Goal: Task Accomplishment & Management: Use online tool/utility

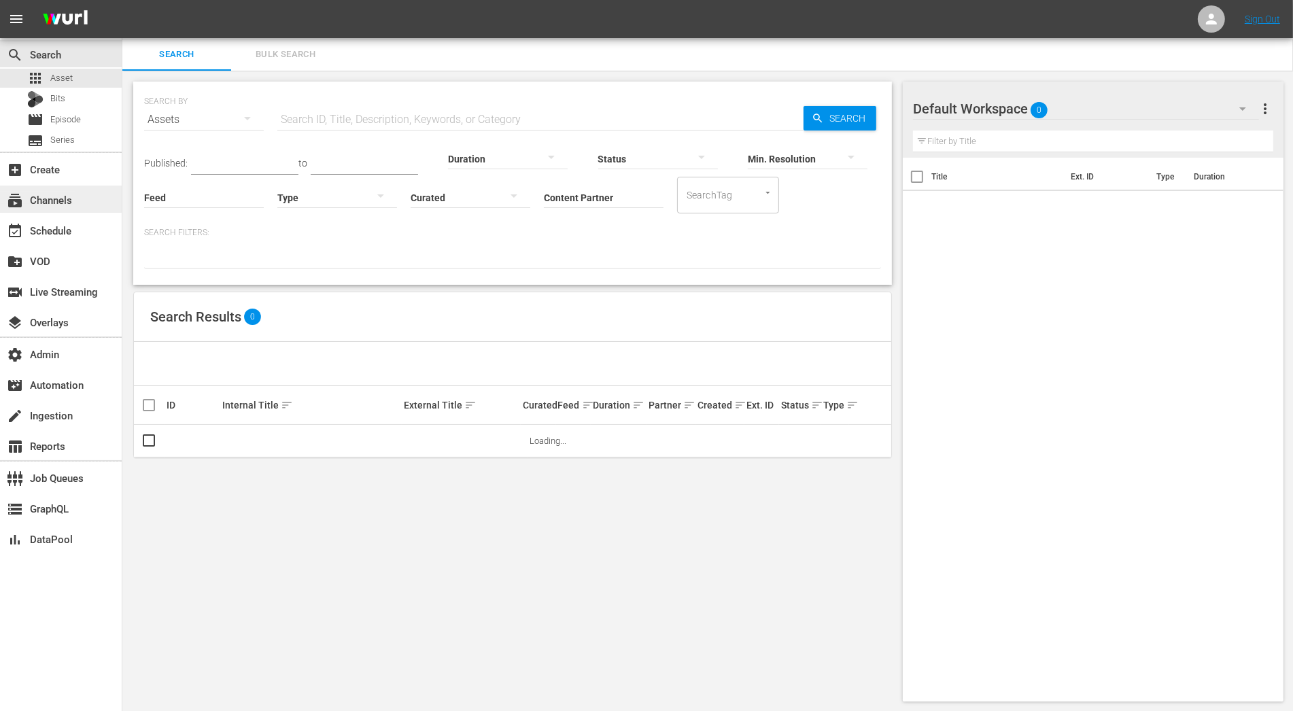
click at [70, 201] on div "subscriptions Channels" at bounding box center [38, 198] width 76 height 12
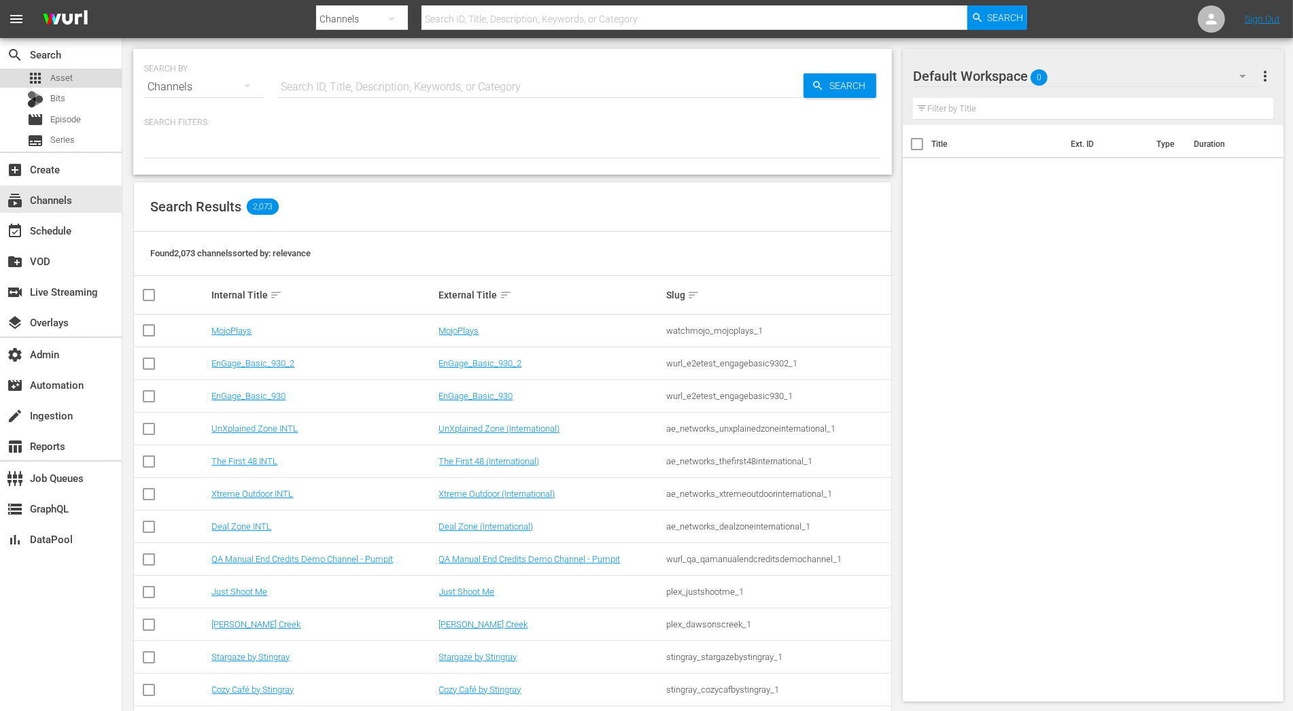
click at [79, 75] on div "apps Asset" at bounding box center [61, 78] width 122 height 19
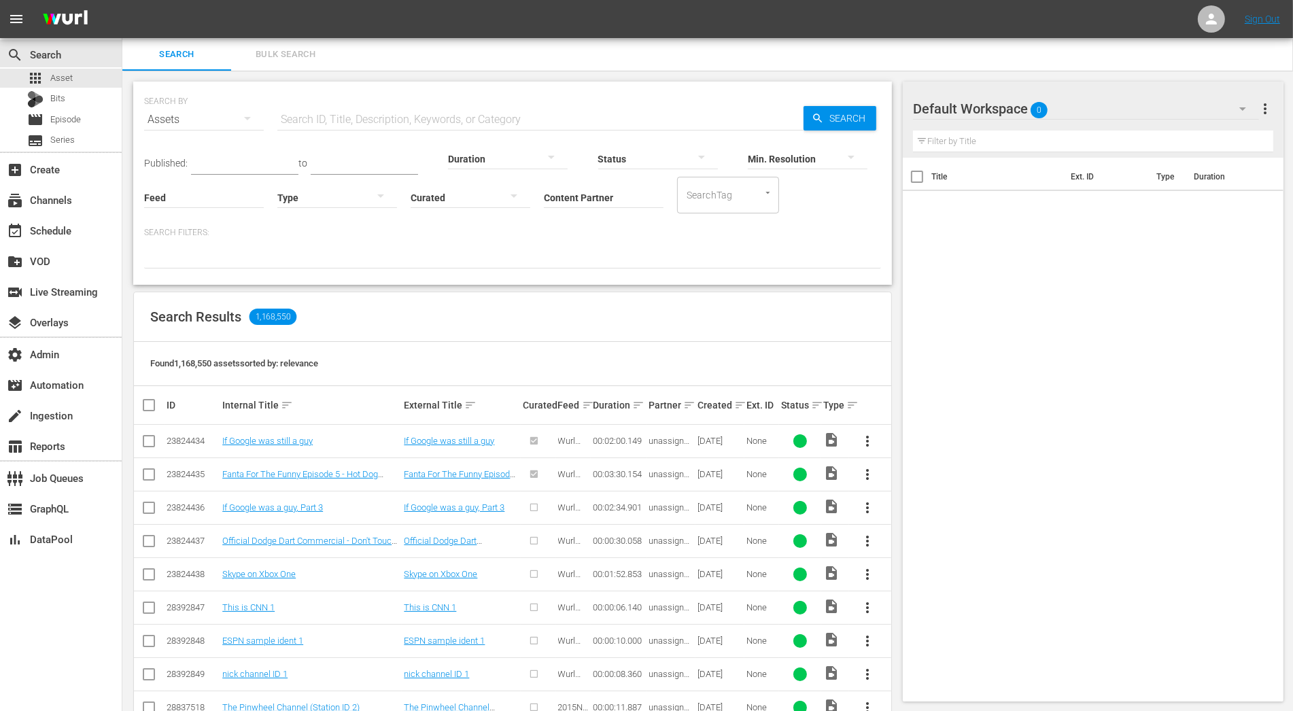
click at [579, 195] on input "Content Partner" at bounding box center [604, 198] width 120 height 49
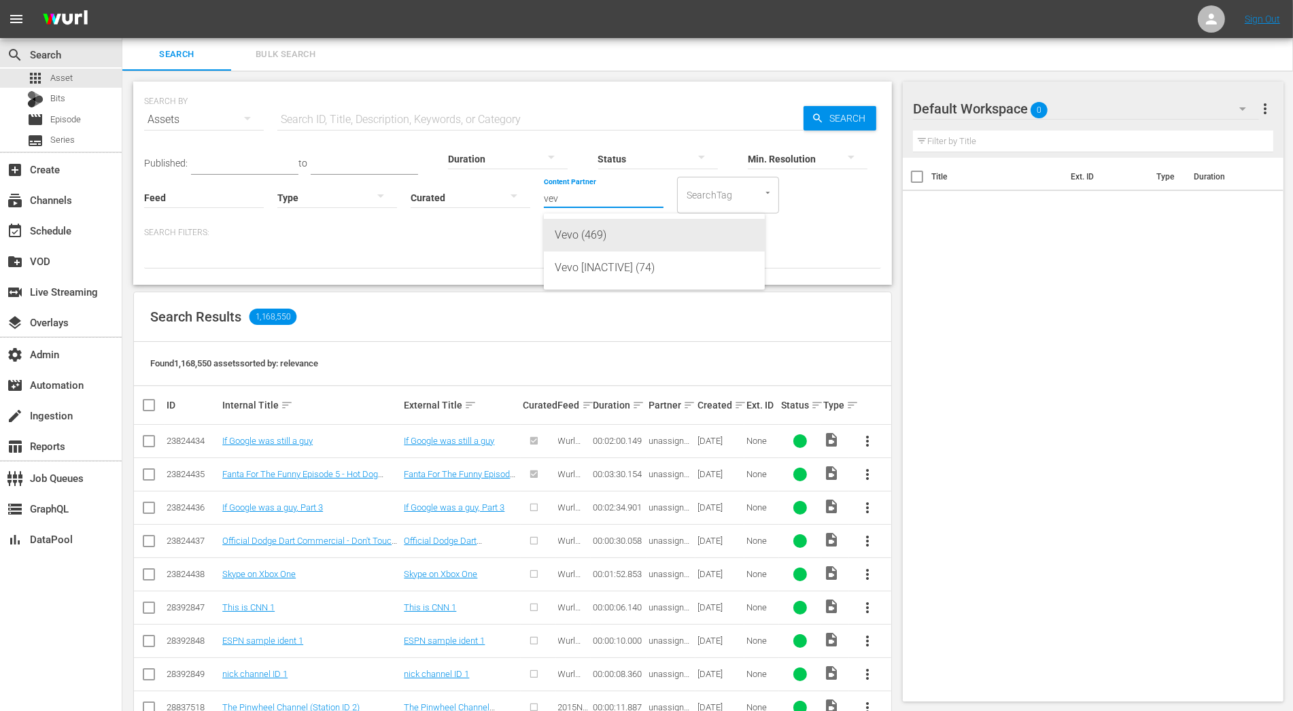
click at [588, 231] on div "Vevo (469)" at bounding box center [654, 235] width 199 height 33
type input "Vevo (469)"
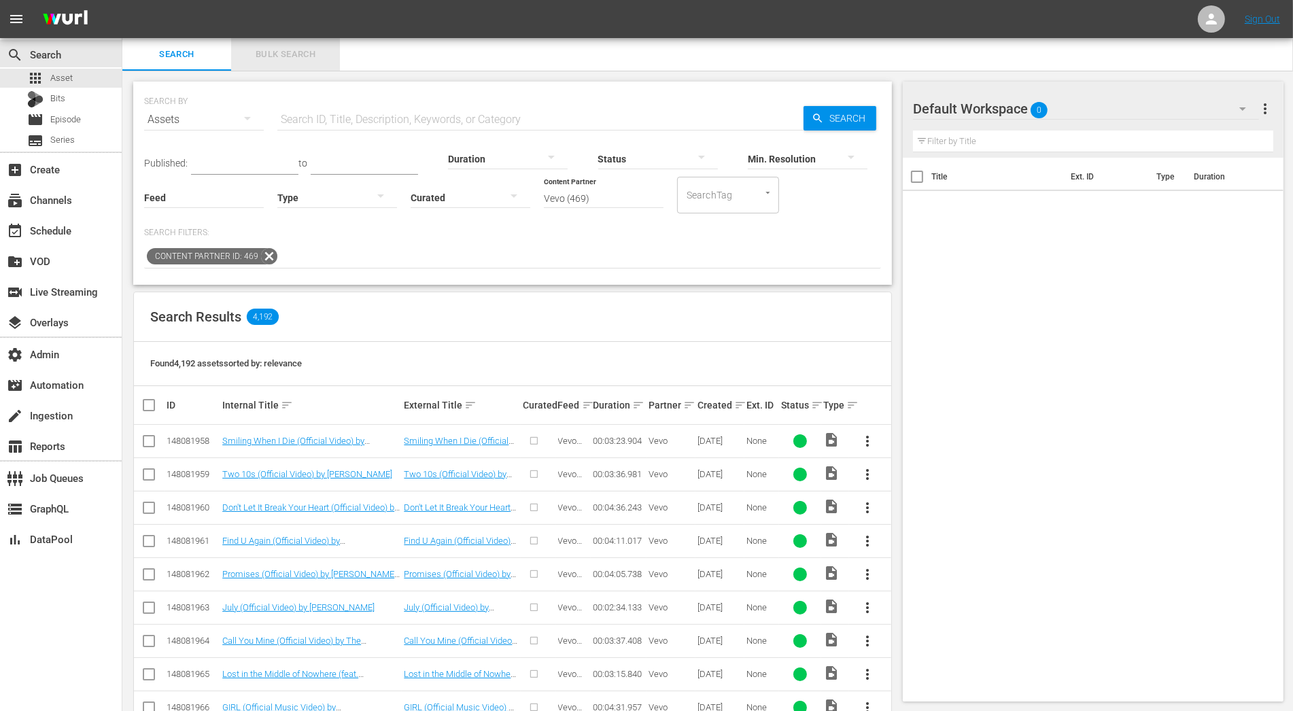
click at [265, 54] on span "Bulk Search" at bounding box center [285, 55] width 92 height 16
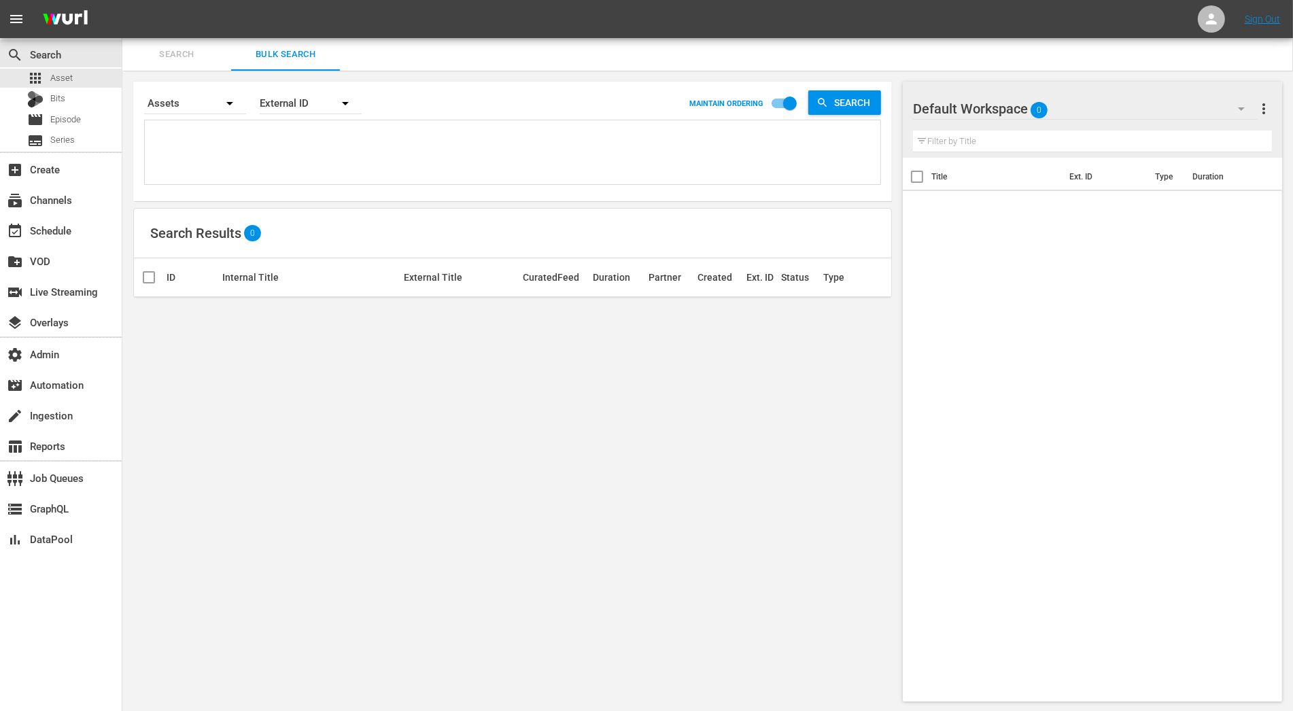
click at [241, 139] on textarea at bounding box center [514, 155] width 732 height 62
paste textarea "194221823 194219898 194222281"
type textarea "194221823 194219898 194222281"
click at [307, 106] on div "External ID" at bounding box center [311, 103] width 102 height 38
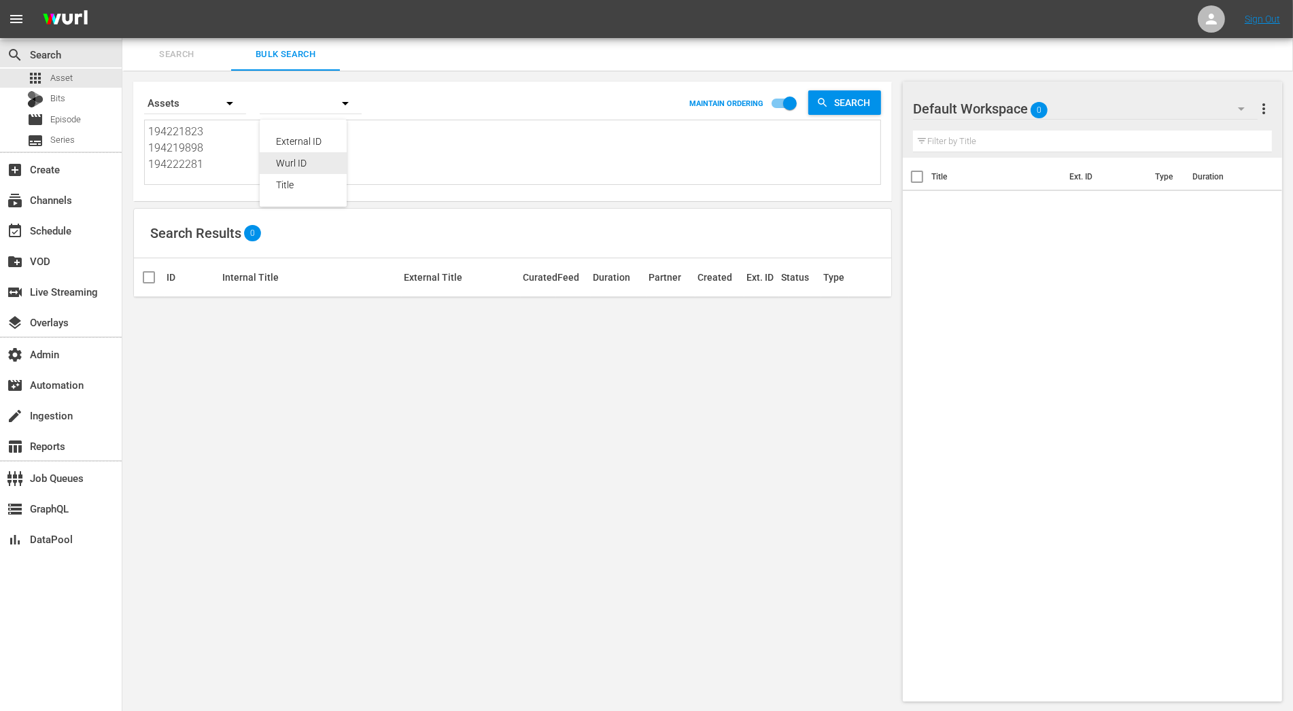
click at [307, 160] on div "Wurl ID" at bounding box center [303, 163] width 54 height 22
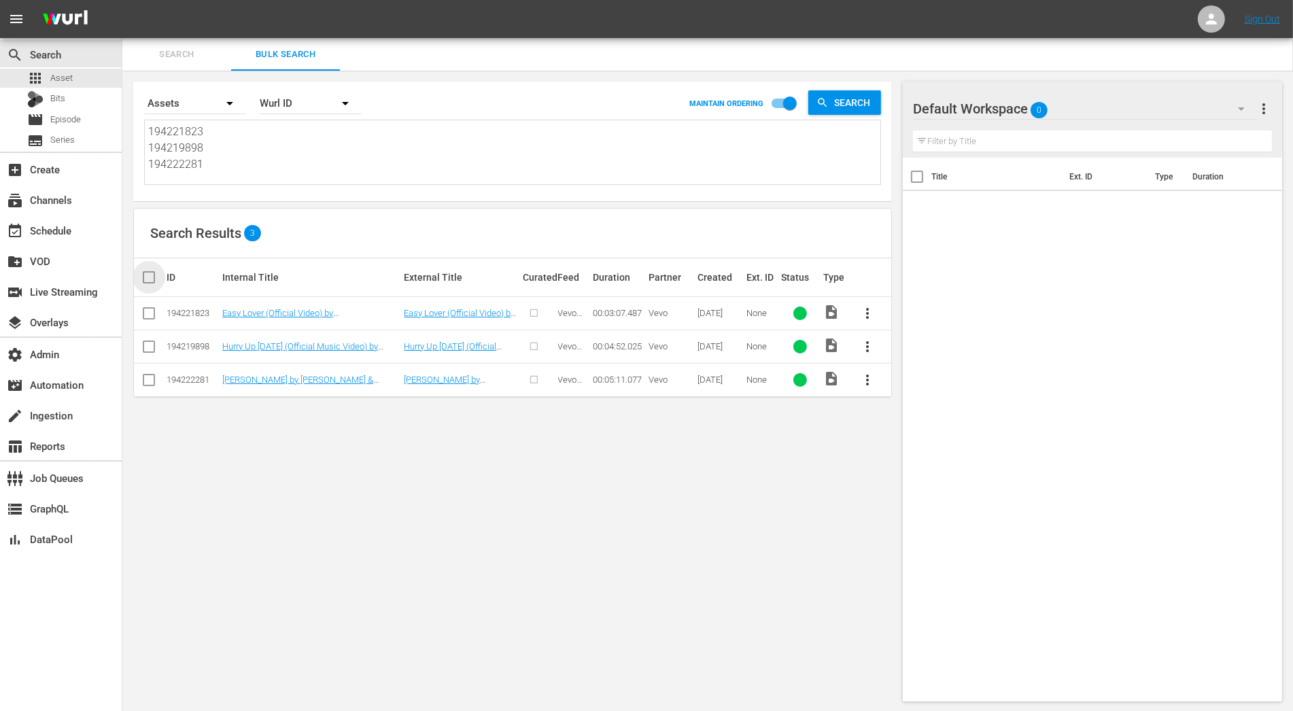
click at [151, 279] on input "checkbox" at bounding box center [154, 277] width 27 height 16
checkbox input "true"
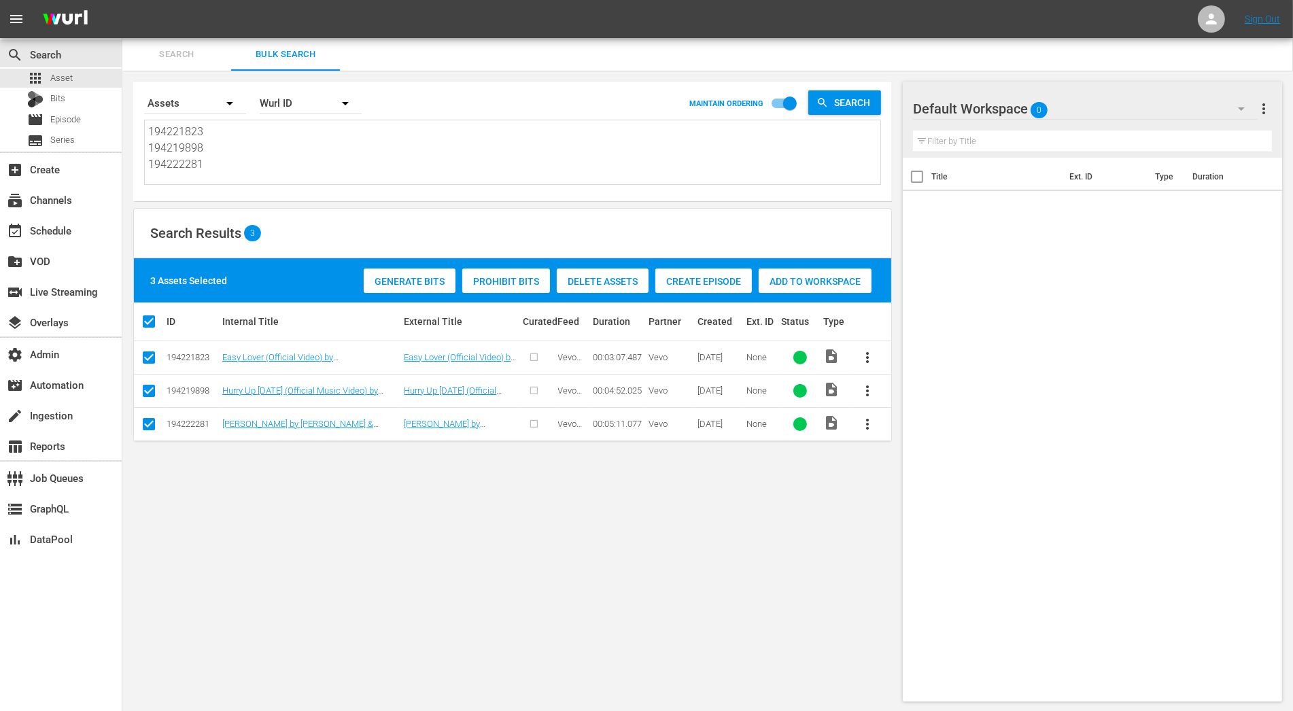
click at [404, 279] on span "Generate Bits" at bounding box center [410, 281] width 92 height 11
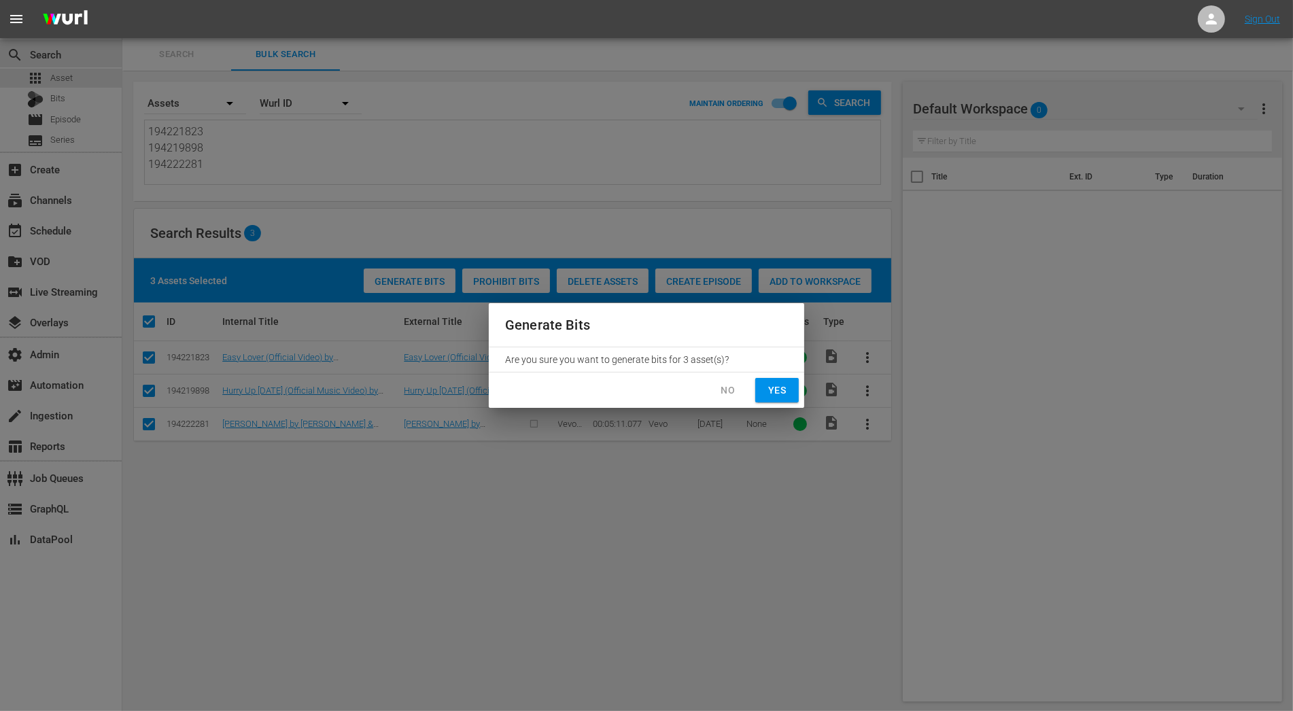
click at [775, 390] on span "Yes" at bounding box center [777, 390] width 22 height 17
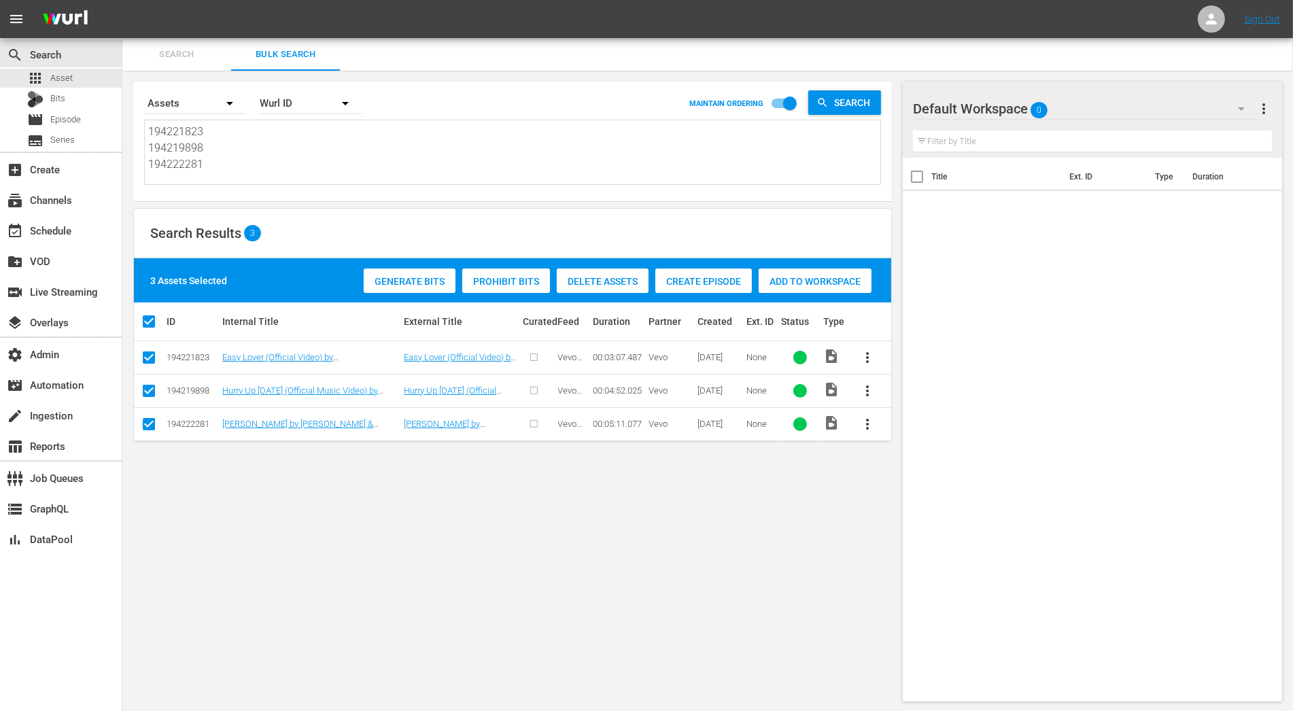
click at [173, 152] on textarea "194221823 194219898 194222281" at bounding box center [514, 155] width 732 height 62
drag, startPoint x: 211, startPoint y: 167, endPoint x: 131, endPoint y: 139, distance: 84.9
click at [131, 139] on div "Search By Assets Order By Wurl ID MAINTAIN ORDERING Search 194221823 194219898 …" at bounding box center [512, 392] width 780 height 642
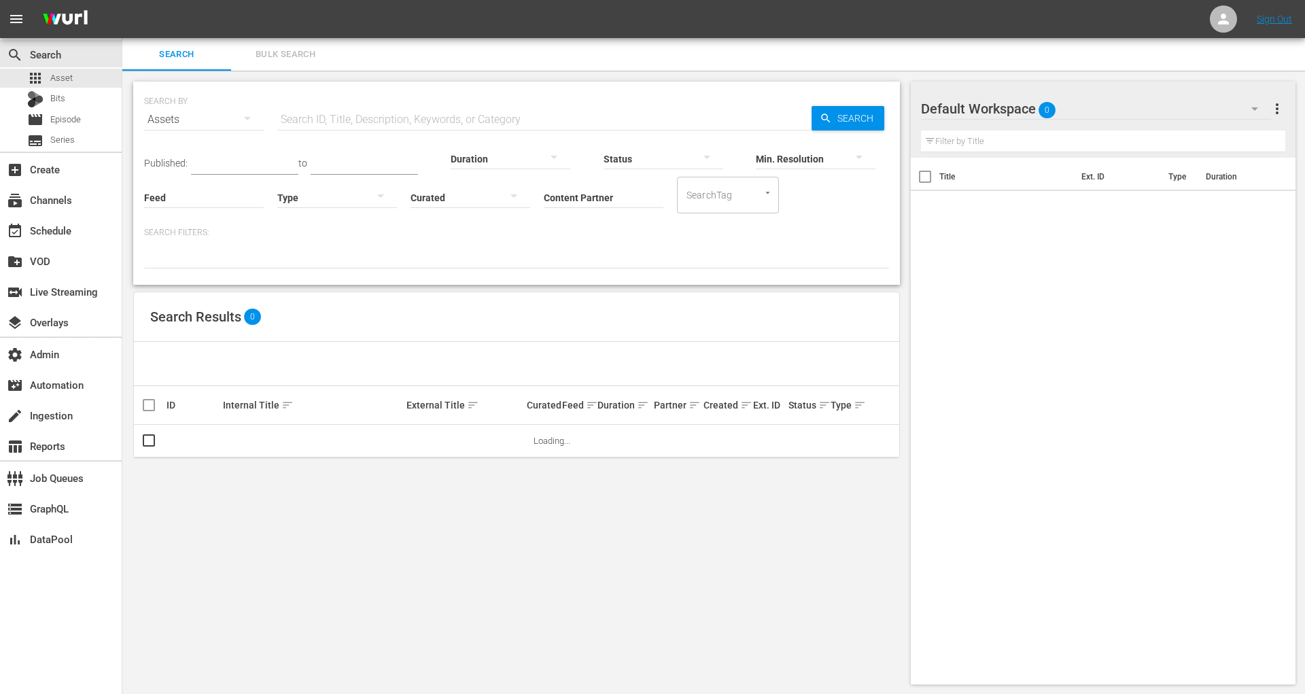
click at [566, 194] on input "Content Partner" at bounding box center [604, 198] width 120 height 49
click at [578, 238] on div "Bundesliga (480)" at bounding box center [654, 235] width 199 height 33
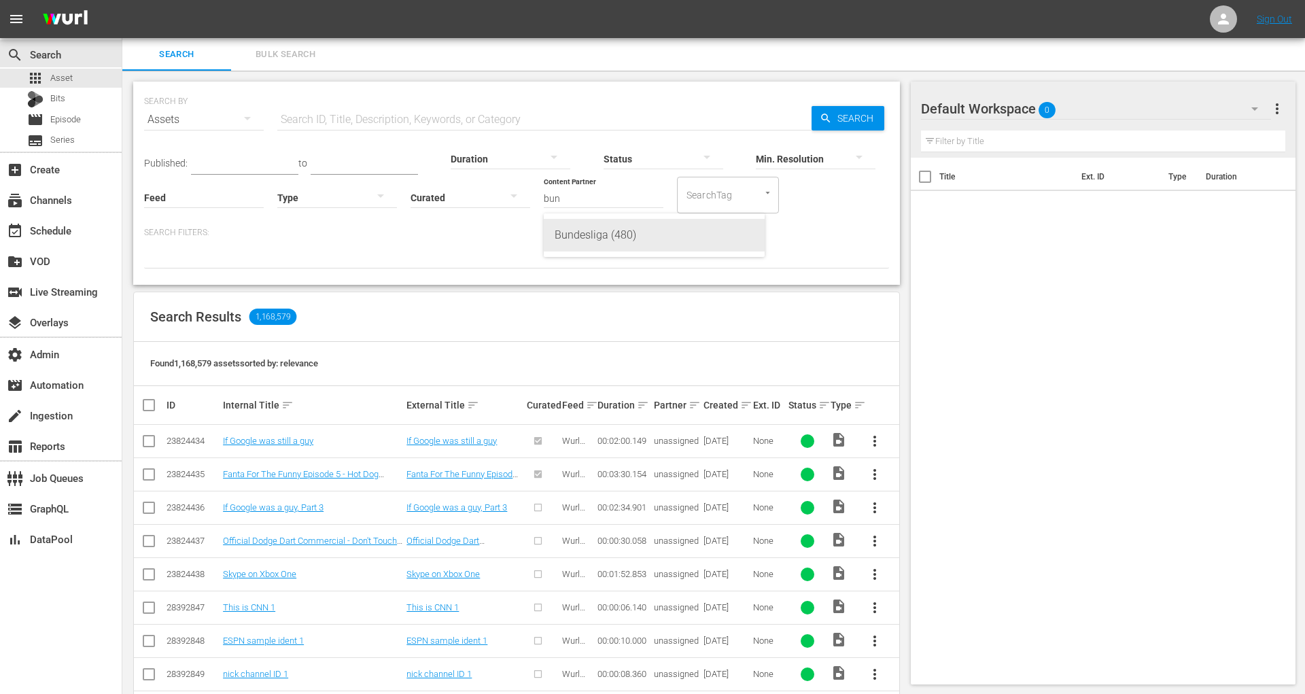
type input "Bundesliga (480)"
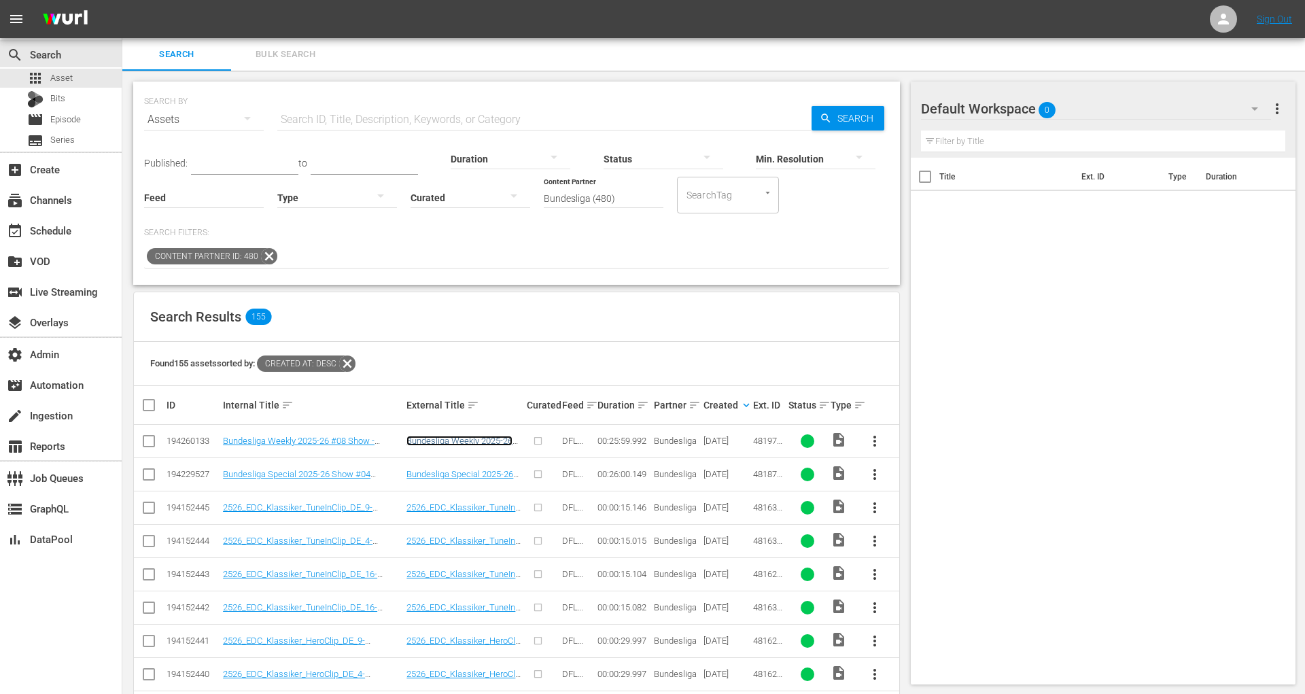
click at [483, 442] on link "Bundesliga Weekly 2025-26 #08 Show - Matchday #06 | HD (ENG/ESP)" at bounding box center [460, 451] width 106 height 31
click at [595, 191] on input "Content Partner" at bounding box center [604, 198] width 120 height 49
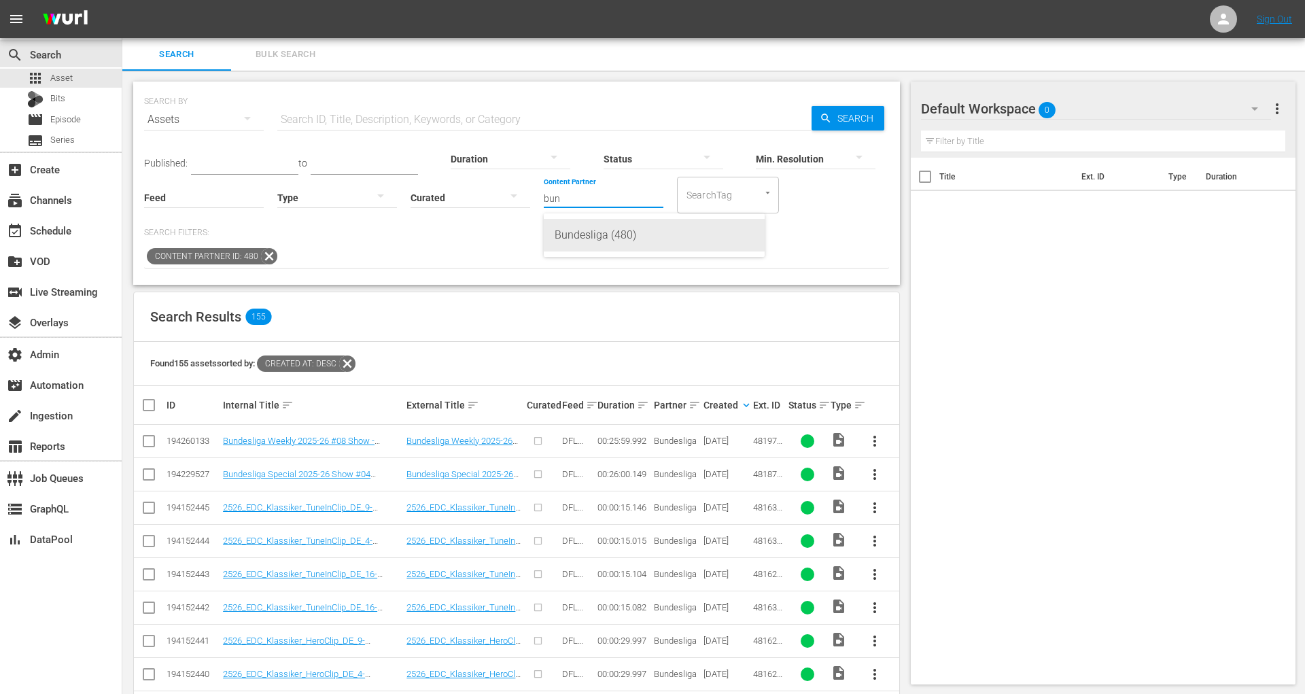
click at [597, 224] on div "Bundesliga (480)" at bounding box center [654, 235] width 199 height 33
type input "Bundesliga (480)"
click at [154, 441] on input "checkbox" at bounding box center [149, 444] width 16 height 16
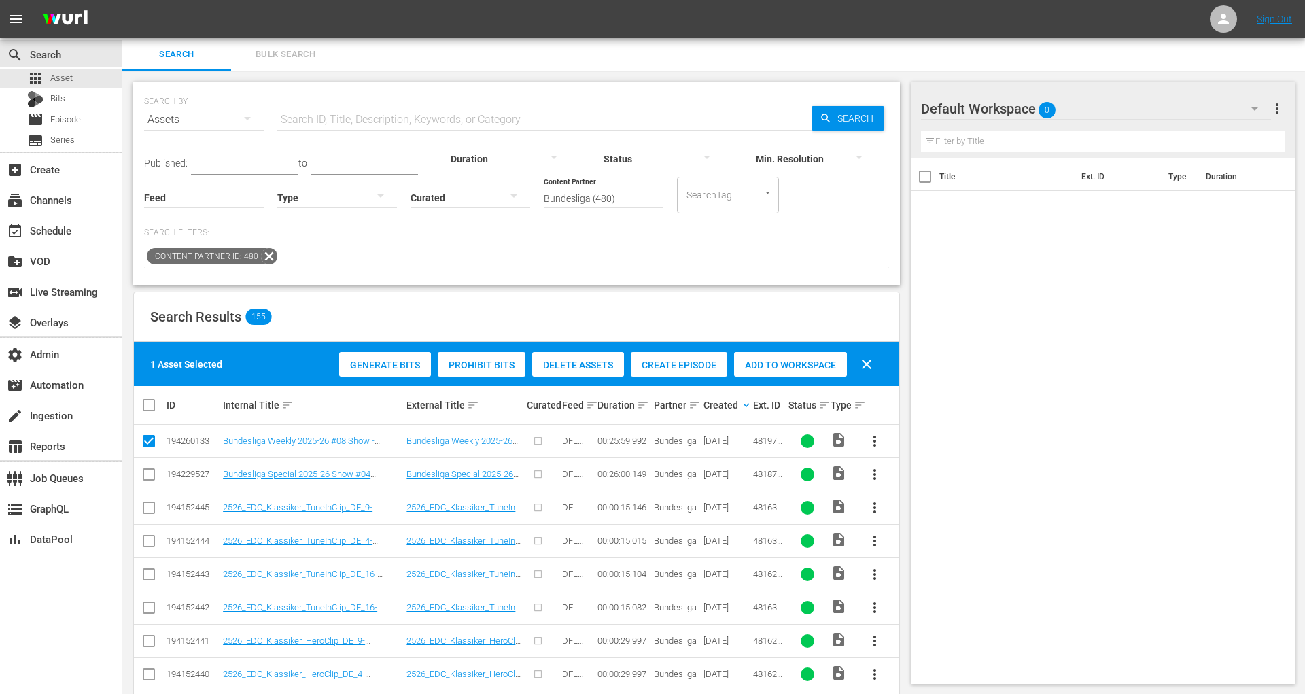
click at [724, 371] on div "Create Episode" at bounding box center [679, 365] width 97 height 26
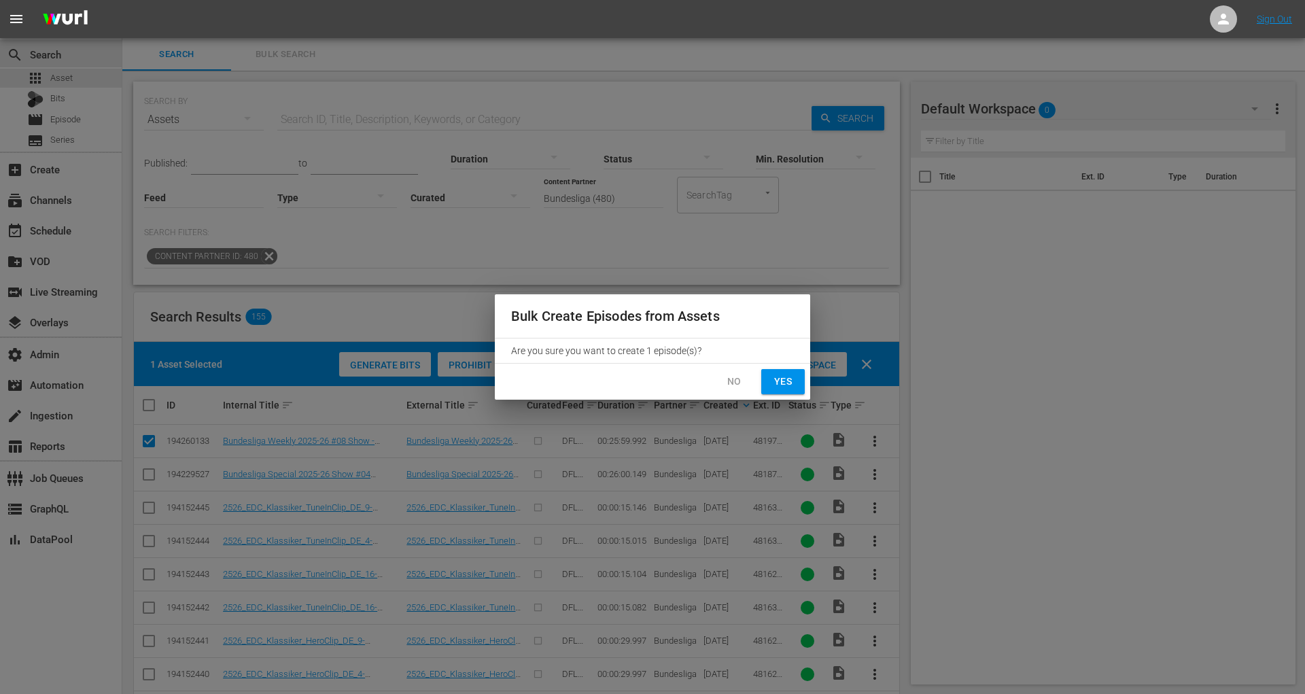
click at [776, 389] on span "Yes" at bounding box center [783, 381] width 22 height 17
checkbox input "false"
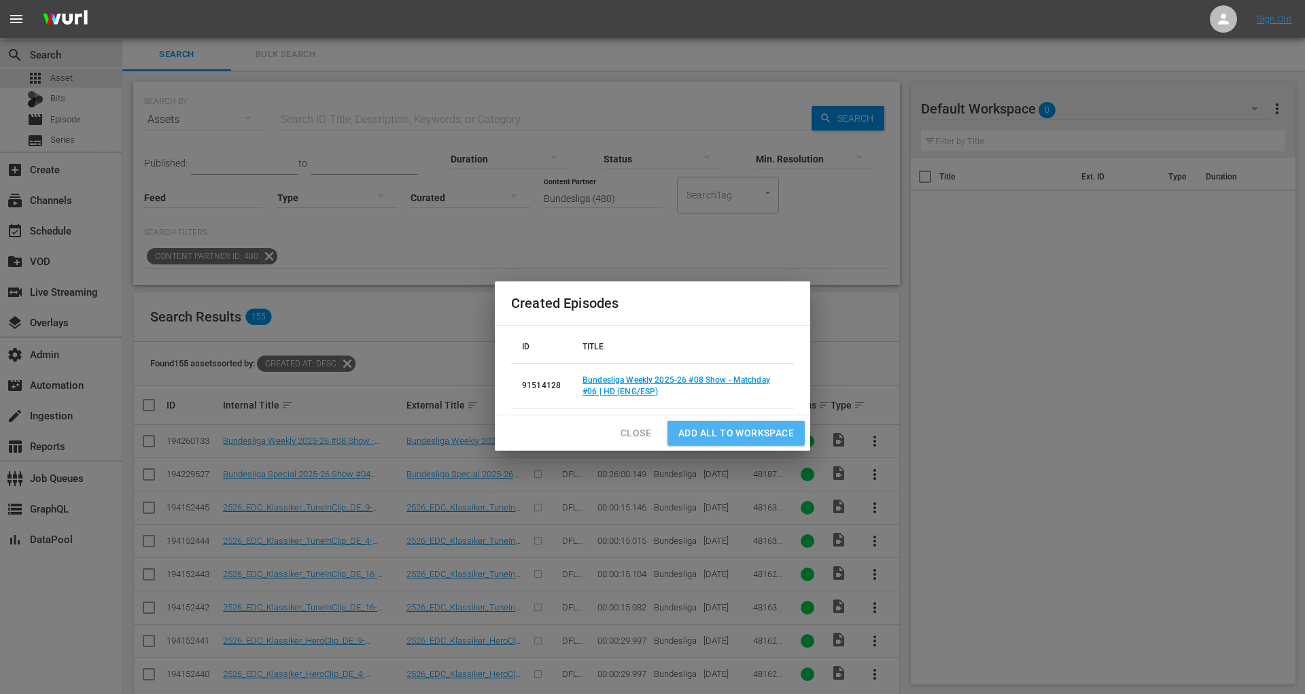
click at [706, 431] on span "Add all to Workspace" at bounding box center [737, 433] width 116 height 17
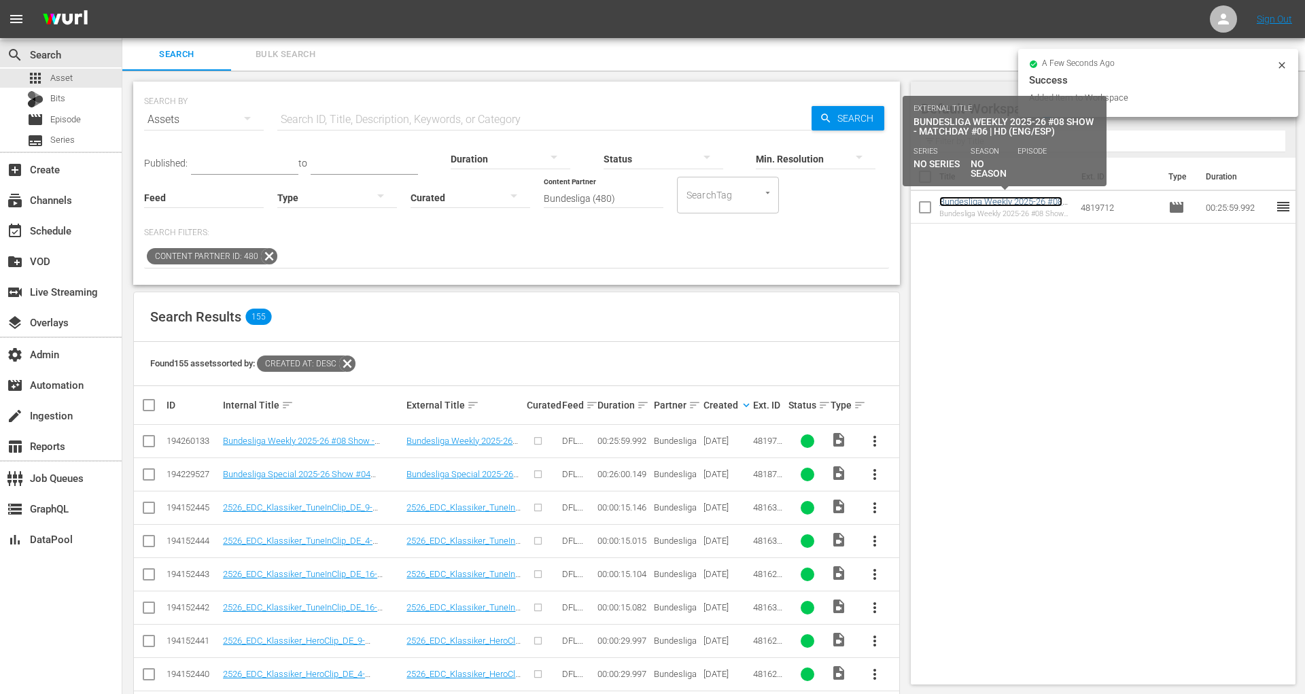
click at [966, 203] on link "Bundesliga Weekly 2025-26 #08 Show - Matchday #06 | HD (ENG/ESP)" at bounding box center [1001, 211] width 123 height 31
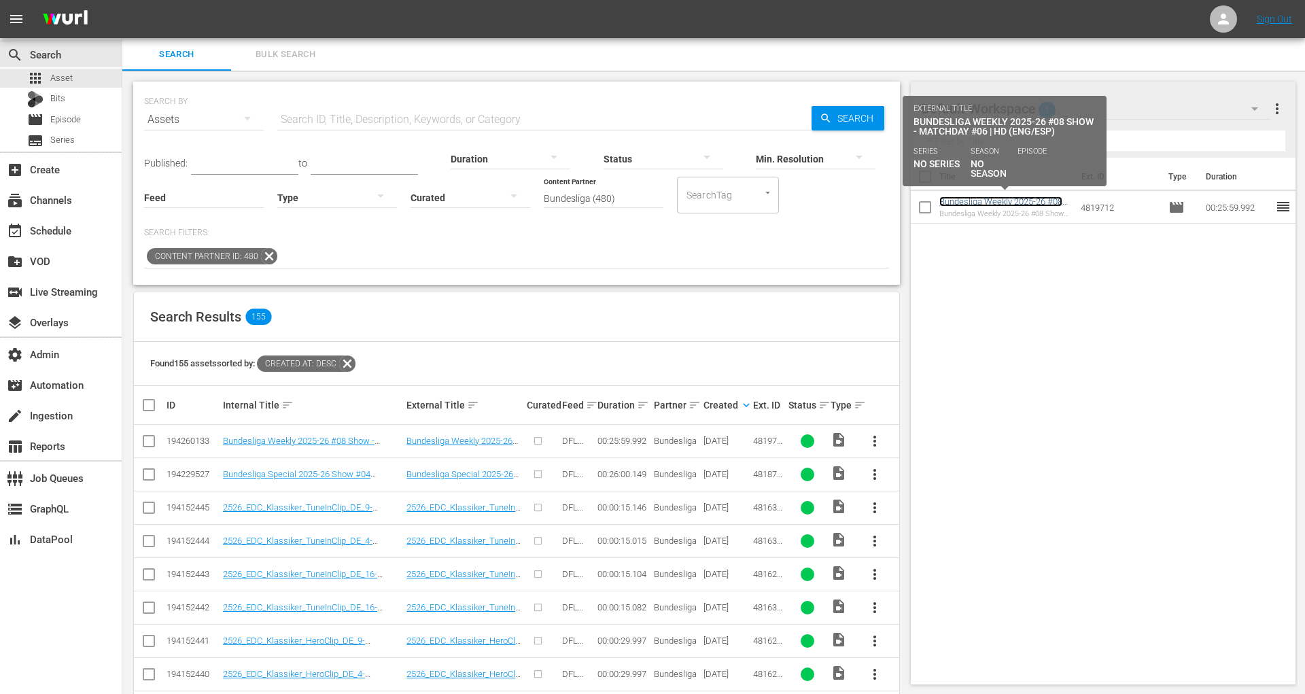
click at [1018, 200] on link "Bundesliga Weekly 2025-26 #08 Show - Matchday #06 | HD (ENG/ESP)" at bounding box center [1001, 211] width 123 height 31
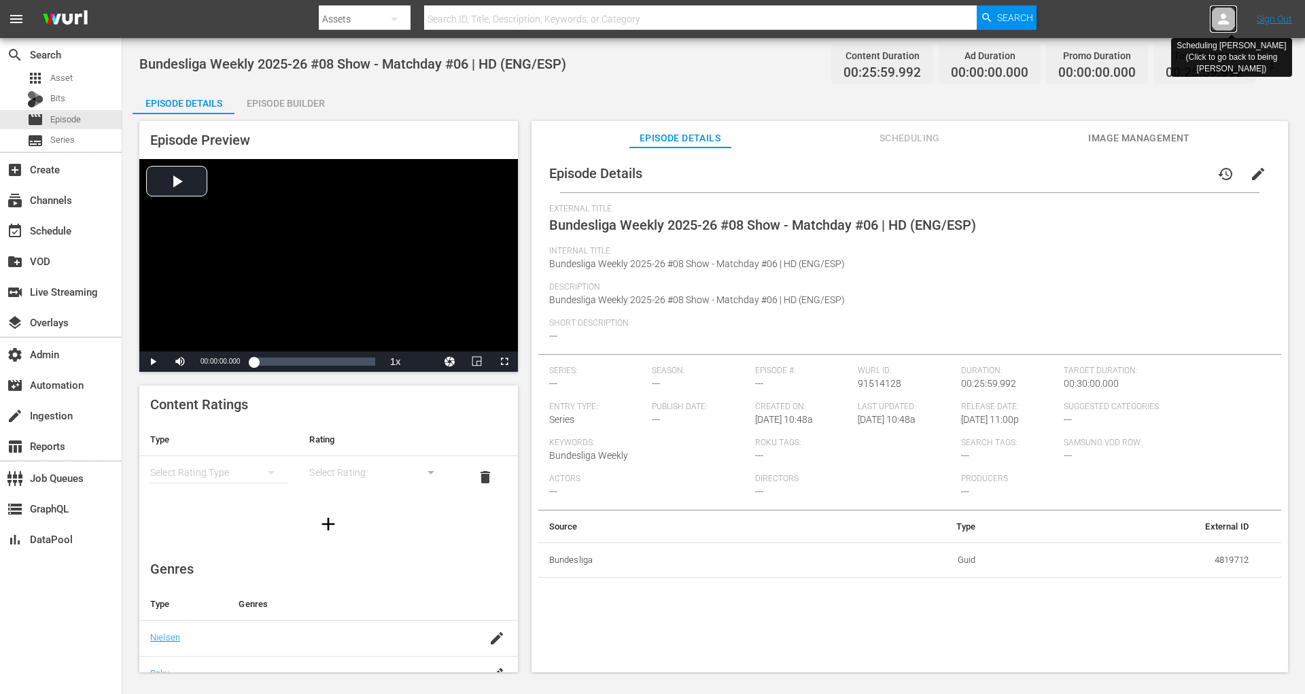
click at [1220, 20] on icon at bounding box center [1224, 19] width 16 height 16
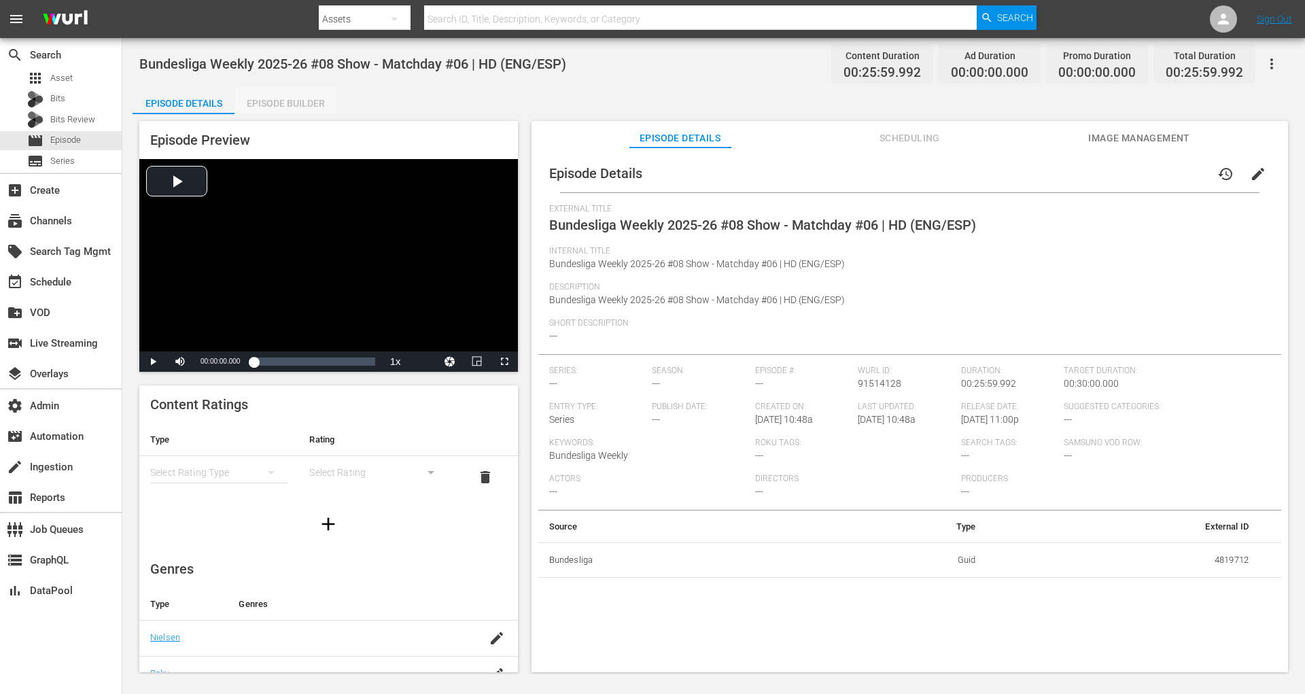
click at [318, 107] on div "Episode Builder" at bounding box center [286, 103] width 102 height 33
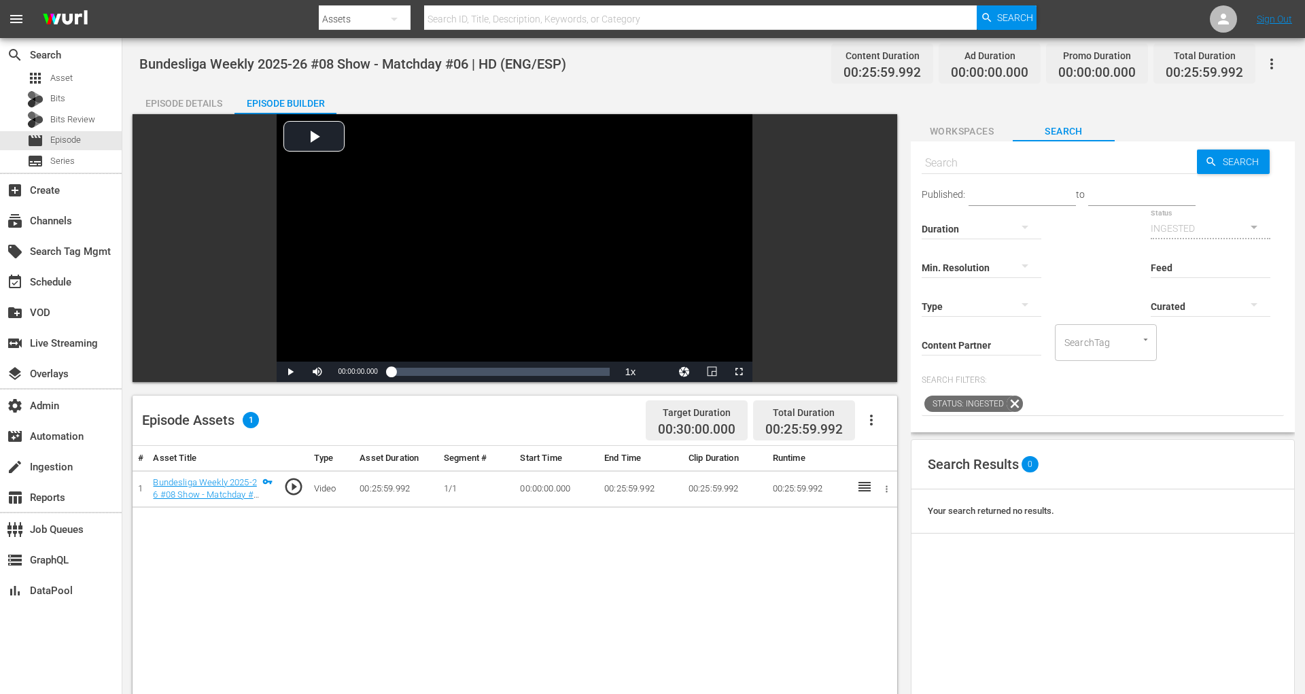
click at [894, 488] on td at bounding box center [885, 488] width 23 height 37
click at [892, 488] on button "button" at bounding box center [887, 489] width 14 height 14
click at [875, 429] on div at bounding box center [652, 347] width 1305 height 694
click at [874, 420] on icon "button" at bounding box center [871, 420] width 16 height 16
click at [882, 430] on div "Edit Cue Points" at bounding box center [912, 425] width 92 height 33
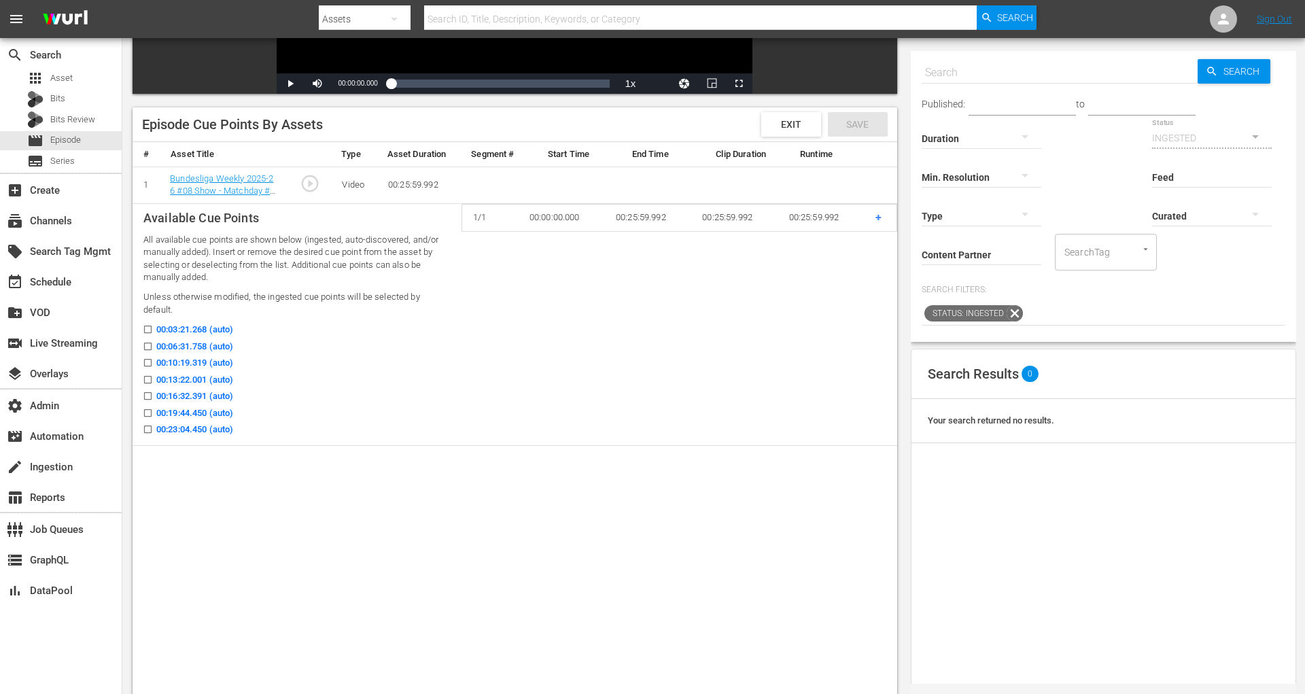
scroll to position [259, 0]
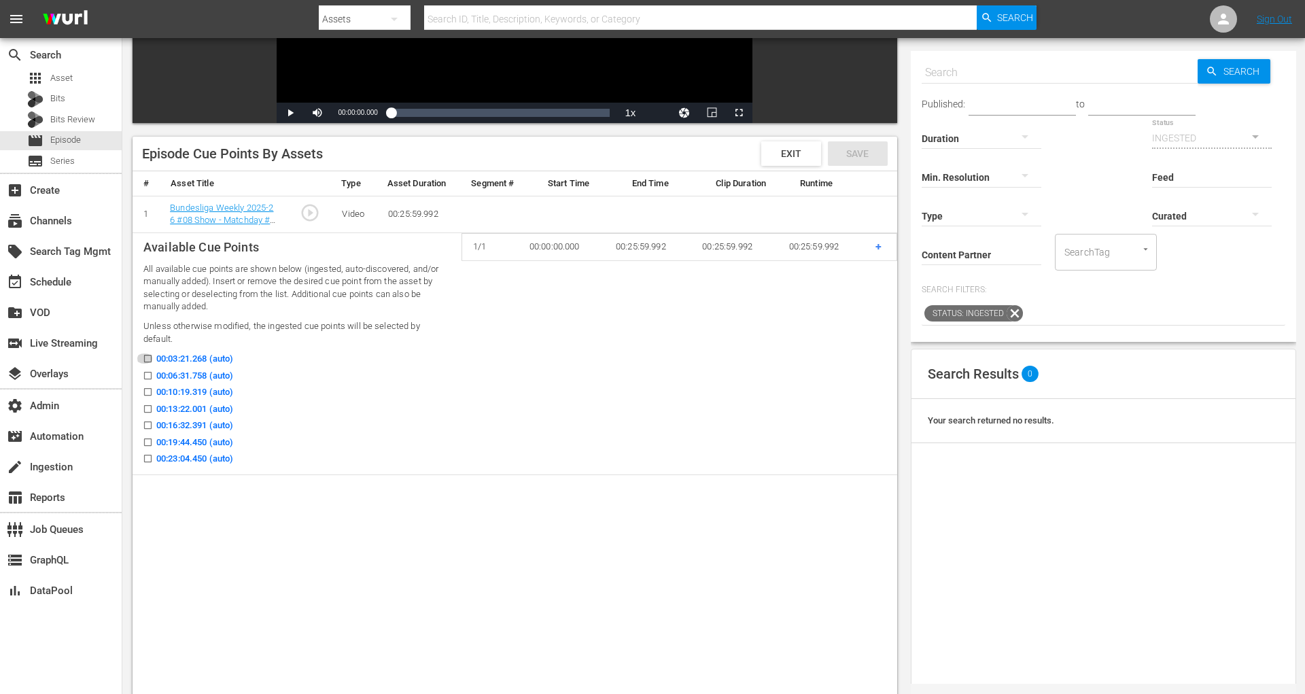
click at [145, 354] on icon at bounding box center [148, 359] width 10 height 10
click at [145, 356] on input "00:03:21.268 (auto)" at bounding box center [144, 361] width 17 height 10
checkbox input "true"
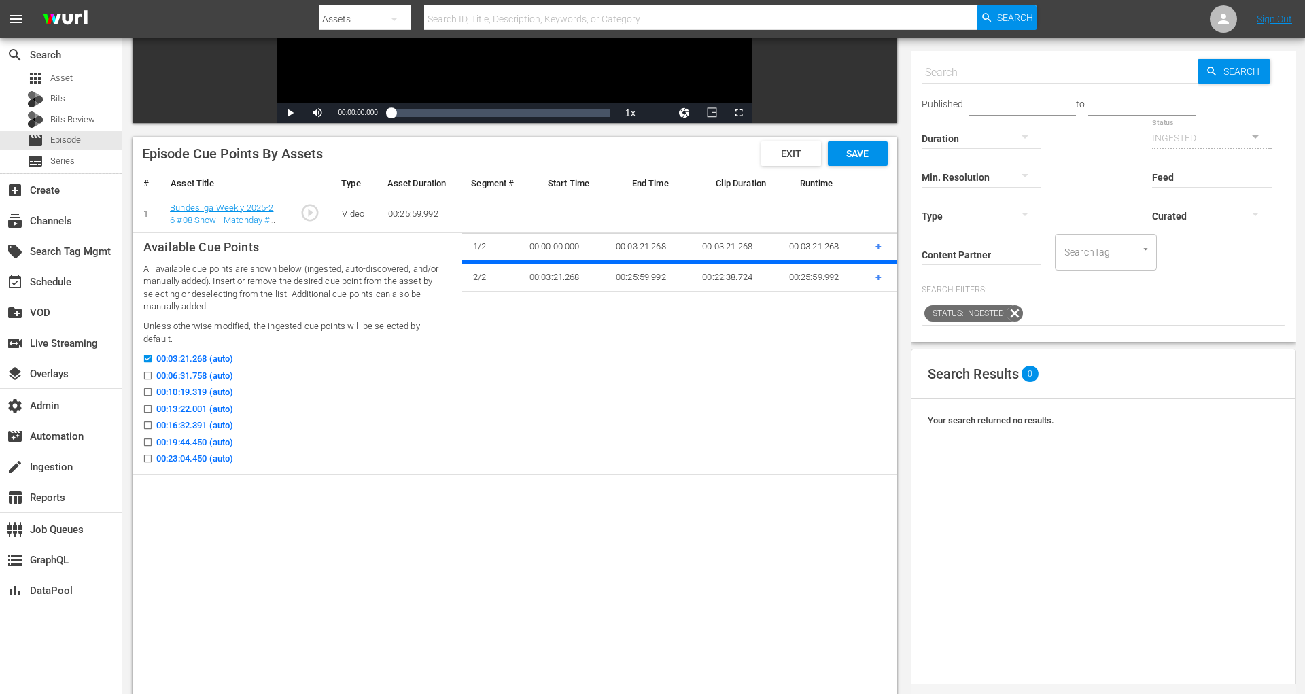
click at [145, 372] on icon at bounding box center [147, 375] width 7 height 7
click at [145, 373] on input "00:06:31.758 (auto)" at bounding box center [144, 378] width 17 height 10
checkbox input "true"
click at [145, 390] on input "00:10:19.319 (auto)" at bounding box center [144, 395] width 17 height 10
checkbox input "true"
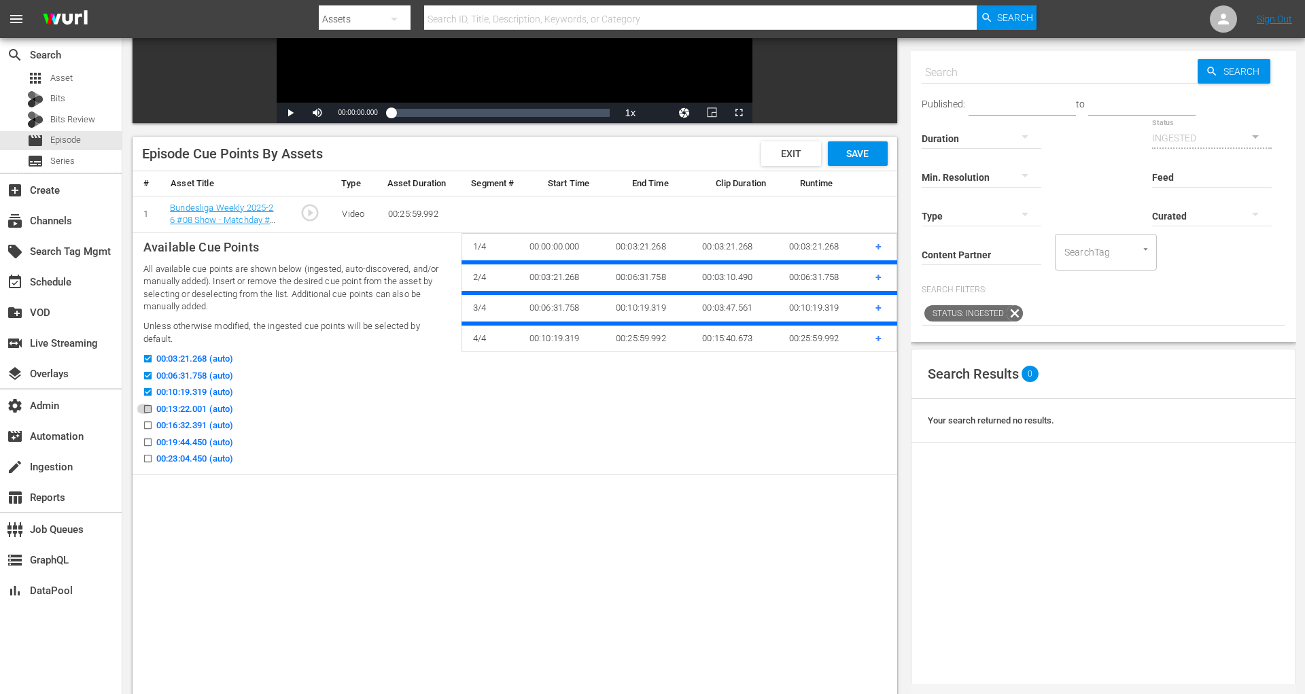
click at [145, 404] on icon at bounding box center [148, 409] width 10 height 10
click at [145, 407] on input "00:13:22.001 (auto)" at bounding box center [144, 412] width 17 height 10
checkbox input "true"
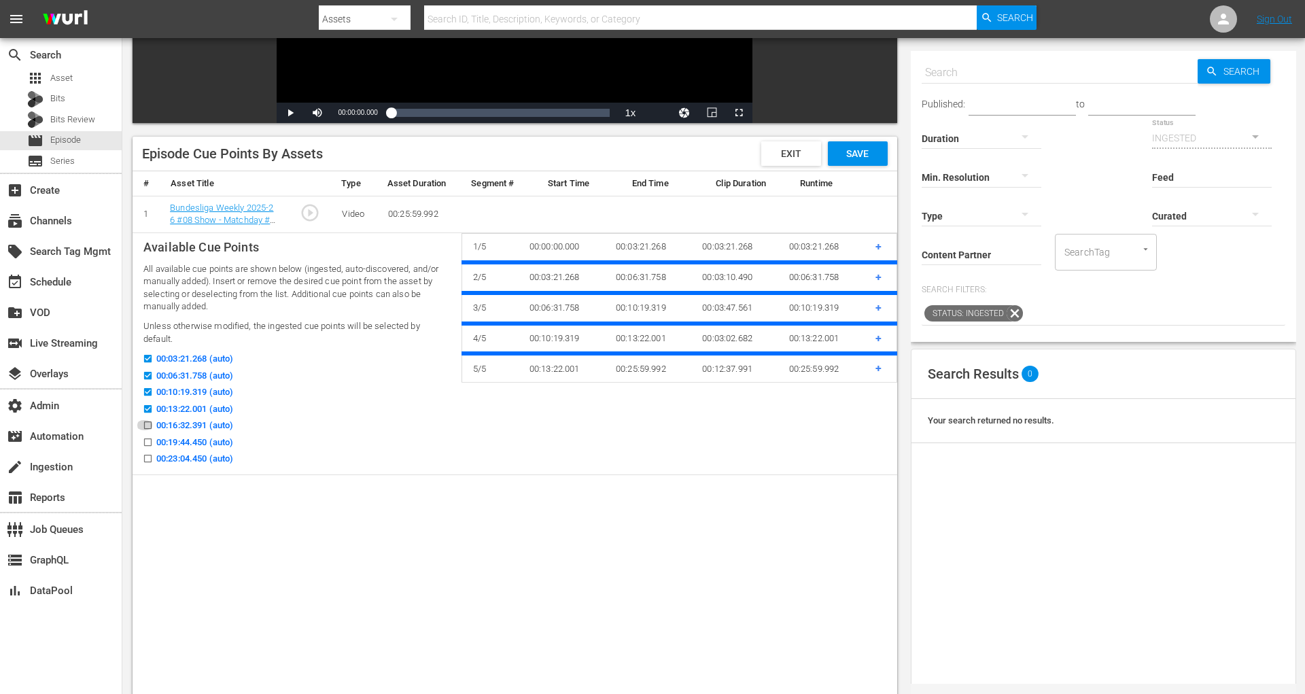
click at [146, 423] on input "00:16:32.391 (auto)" at bounding box center [144, 428] width 17 height 10
checkbox input "true"
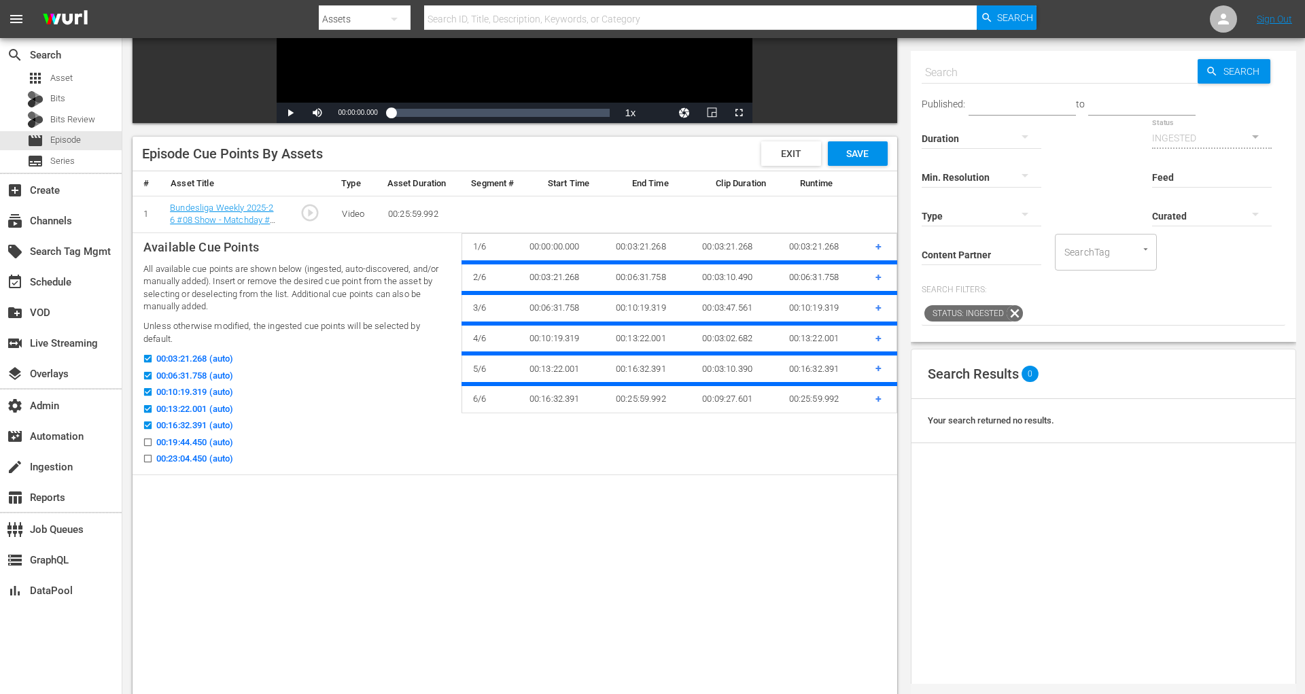
click at [146, 440] on input "00:19:44.450 (auto)" at bounding box center [144, 445] width 17 height 10
checkbox input "true"
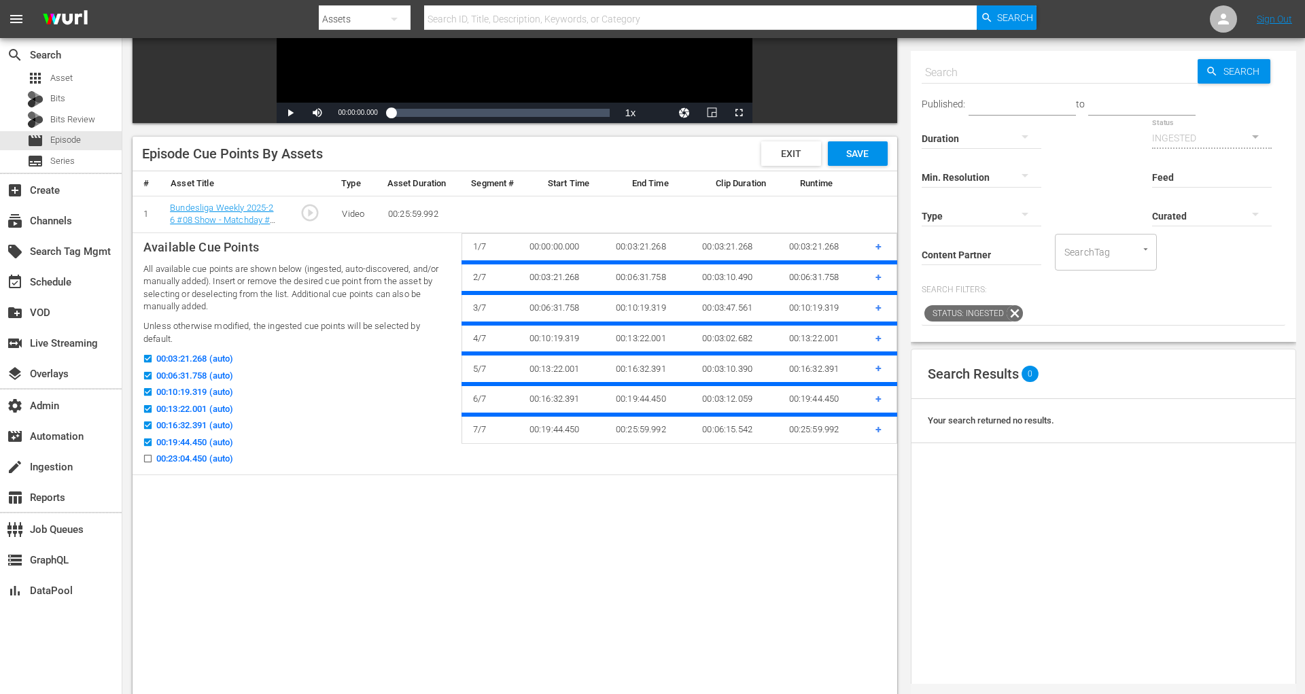
click at [146, 456] on input "00:23:04.450 (auto)" at bounding box center [144, 461] width 17 height 10
checkbox input "true"
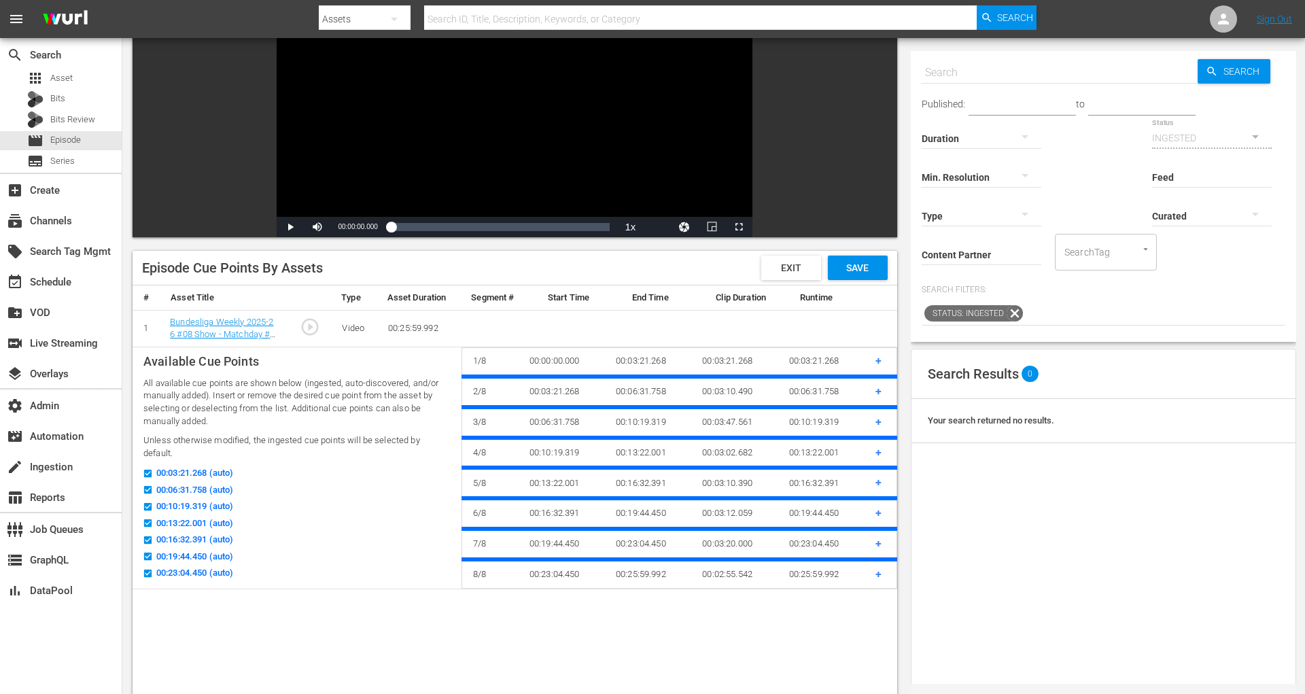
checkbox input "false"
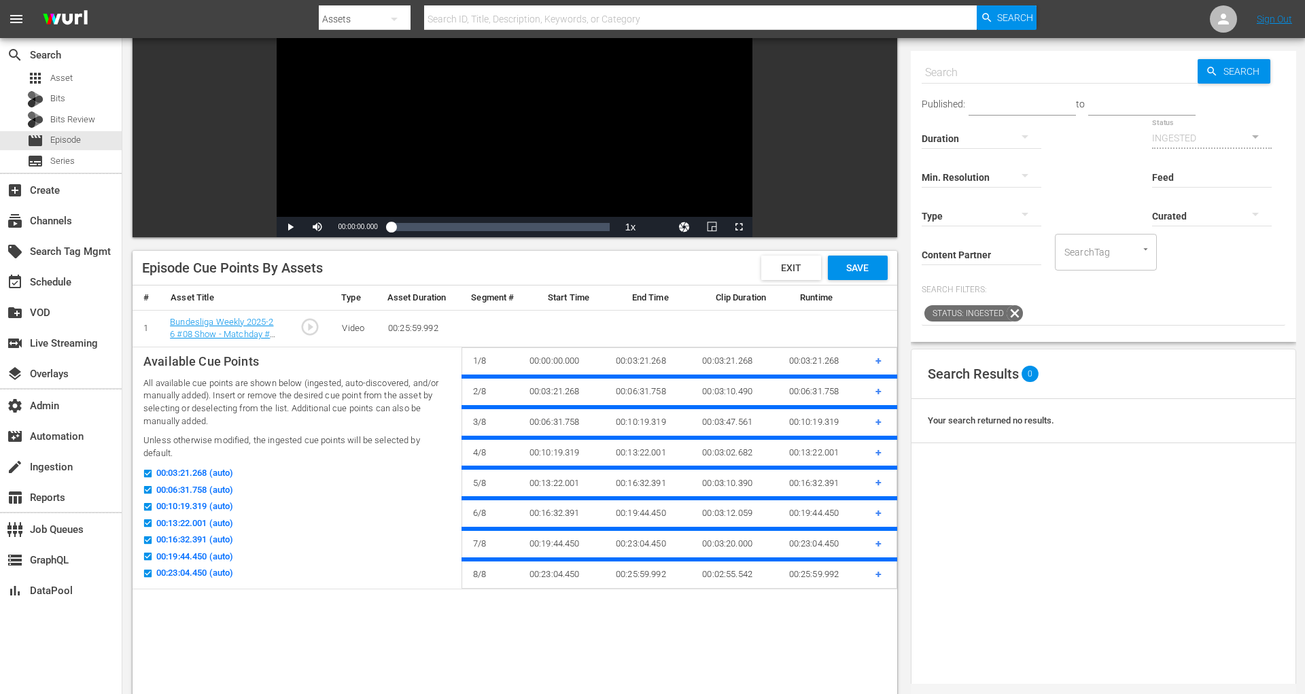
checkbox input "false"
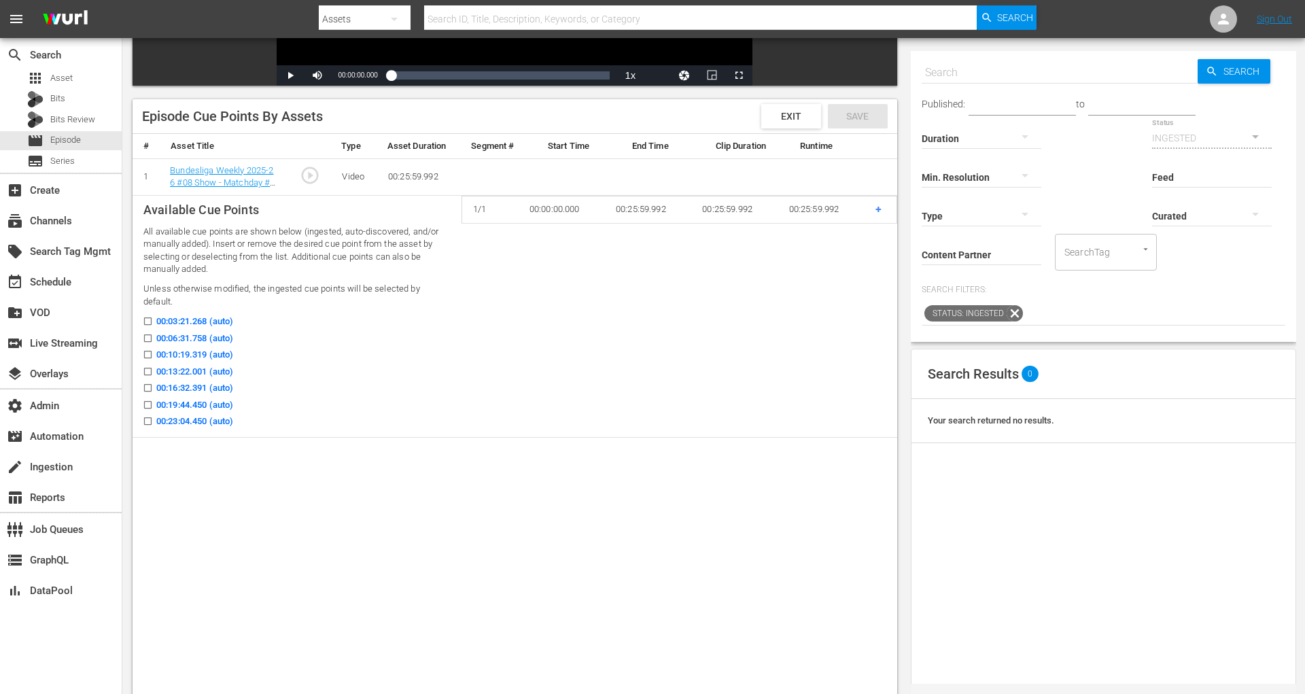
scroll to position [300, 0]
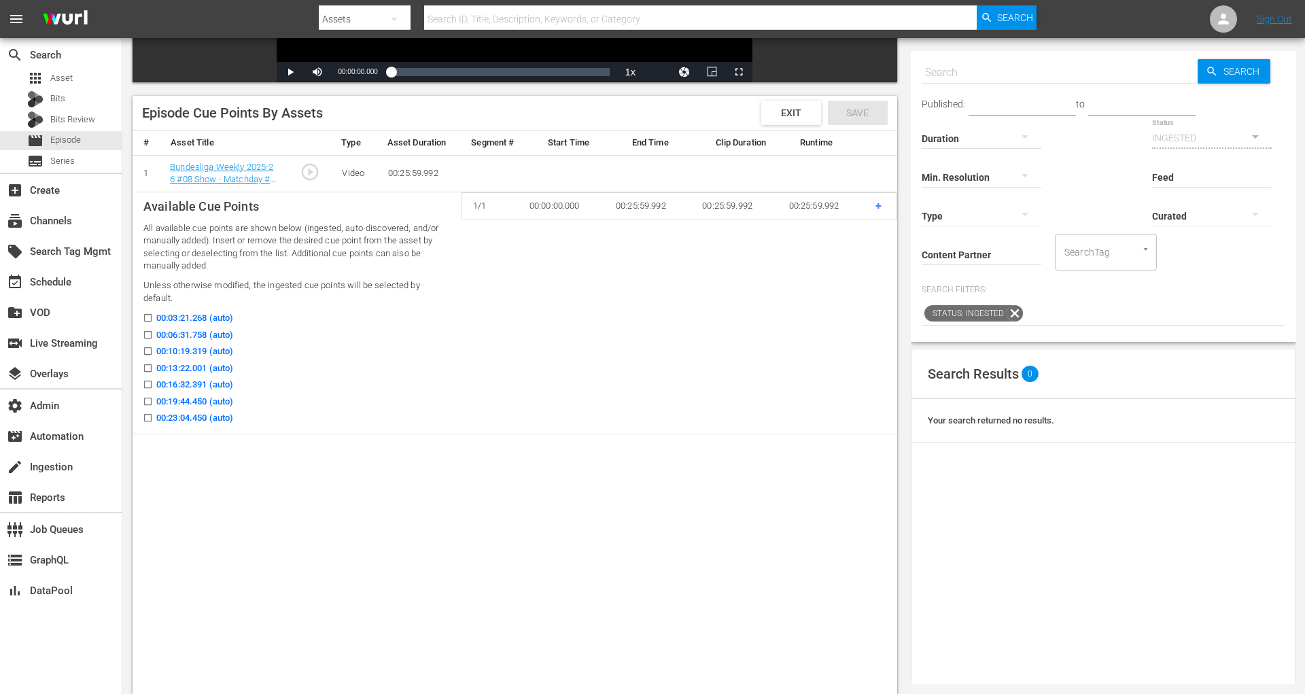
click at [148, 315] on input "00:03:21.268 (auto)" at bounding box center [144, 320] width 17 height 10
checkbox input "true"
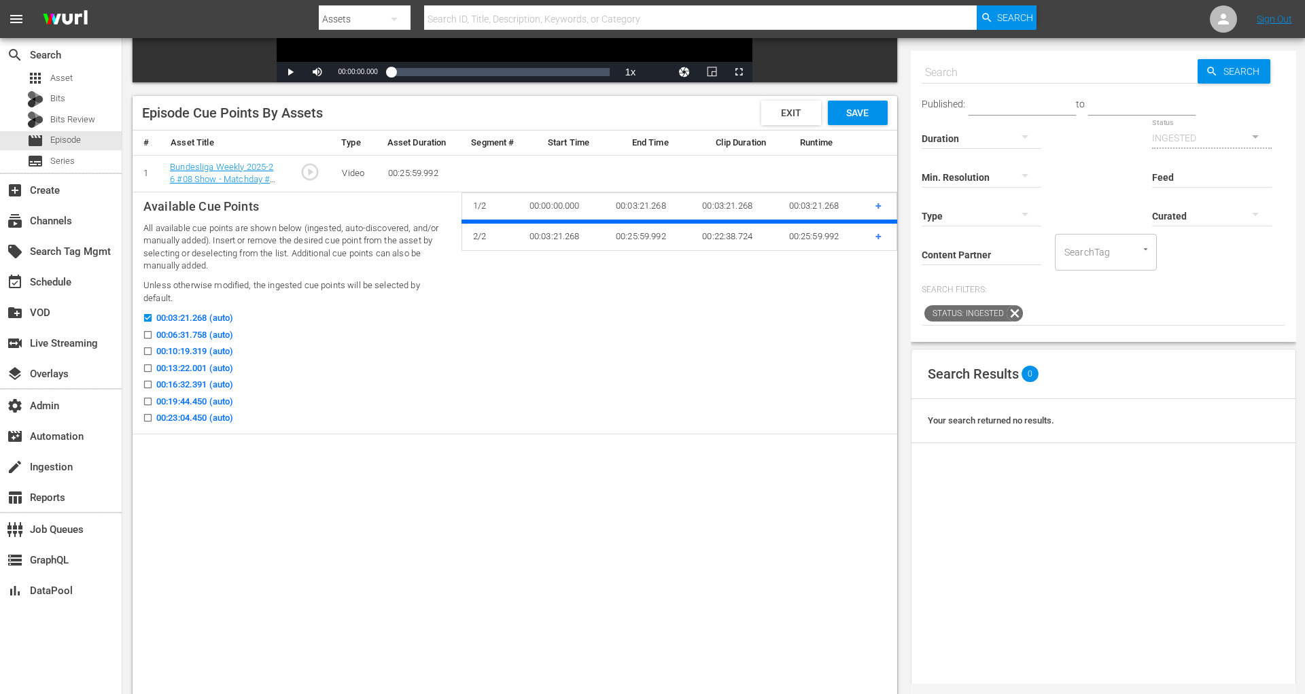
click at [148, 332] on input "00:06:31.758 (auto)" at bounding box center [144, 337] width 17 height 10
checkbox input "true"
click at [148, 349] on input "00:10:19.319 (auto)" at bounding box center [144, 354] width 17 height 10
checkbox input "true"
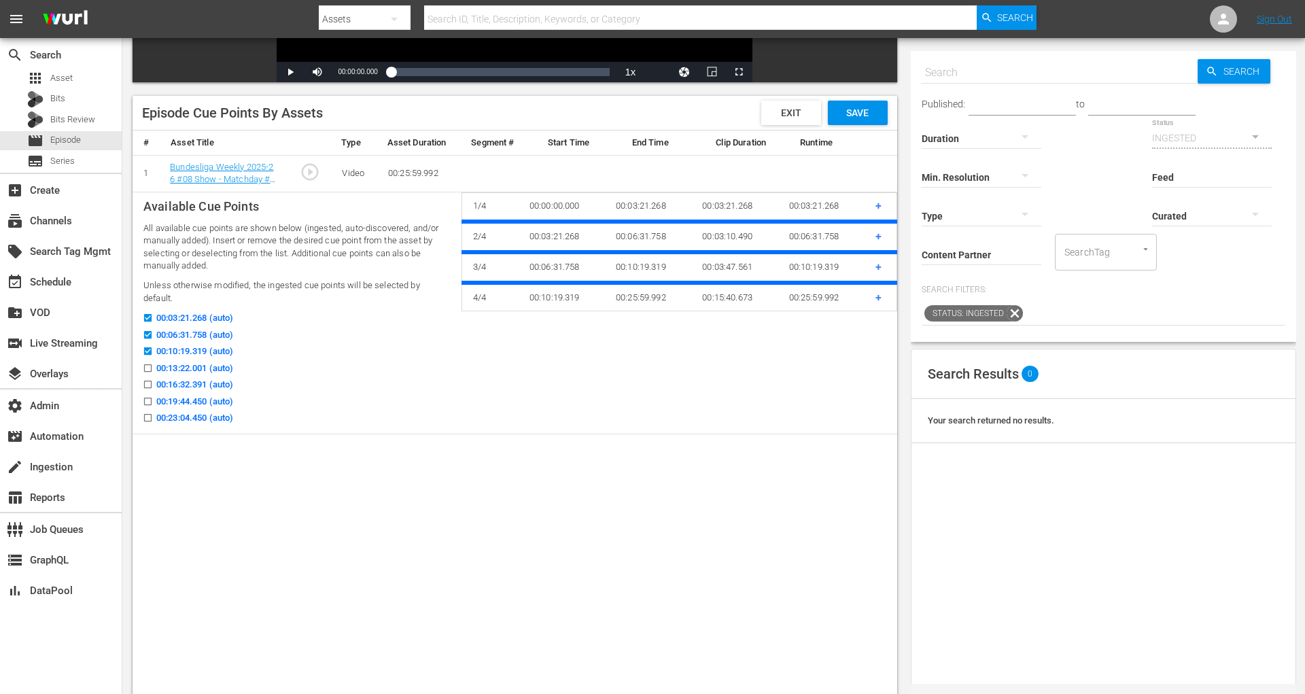
click at [148, 366] on input "00:13:22.001 (auto)" at bounding box center [144, 371] width 17 height 10
checkbox input "true"
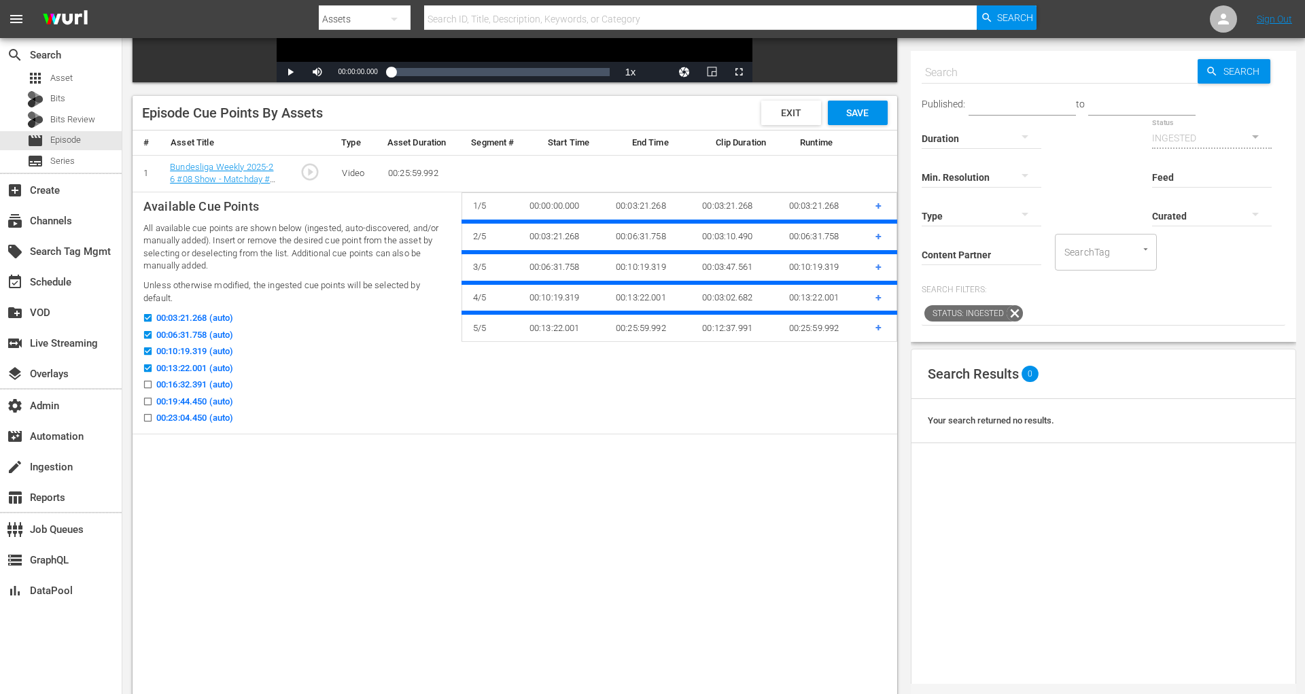
click at [148, 382] on input "00:16:32.391 (auto)" at bounding box center [144, 387] width 17 height 10
checkbox input "true"
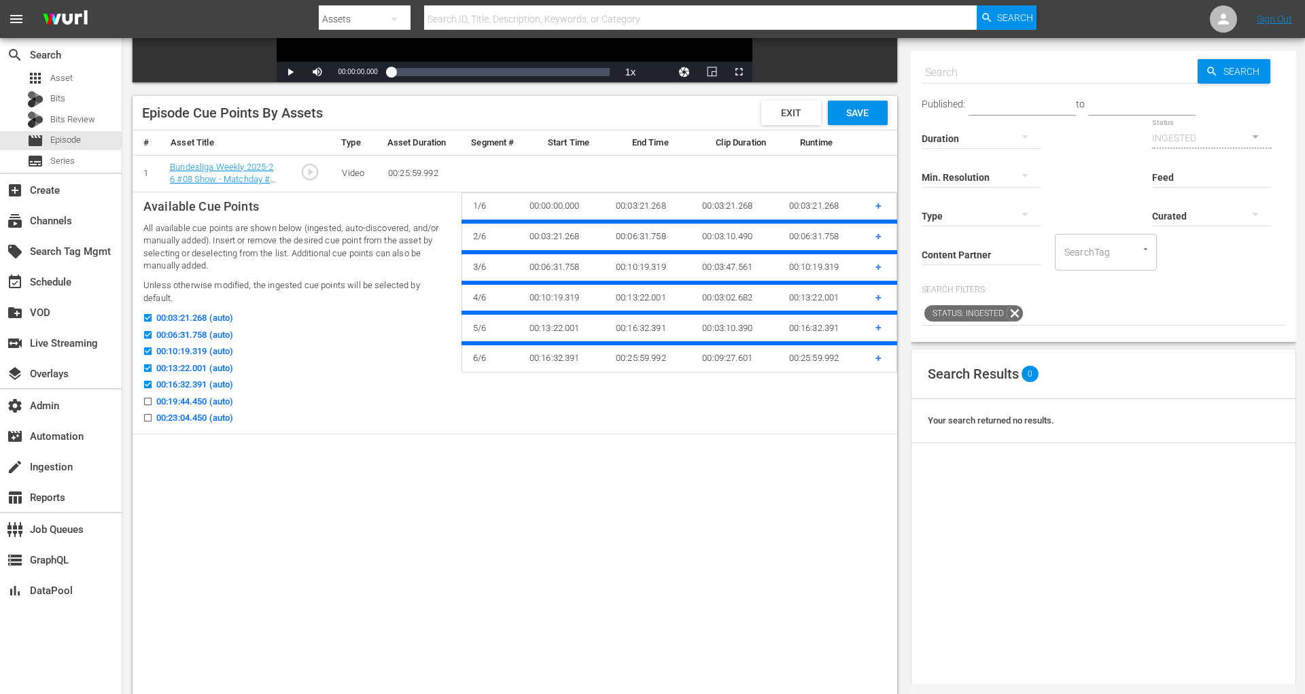
click at [148, 399] on input "00:19:44.450 (auto)" at bounding box center [144, 404] width 17 height 10
checkbox input "true"
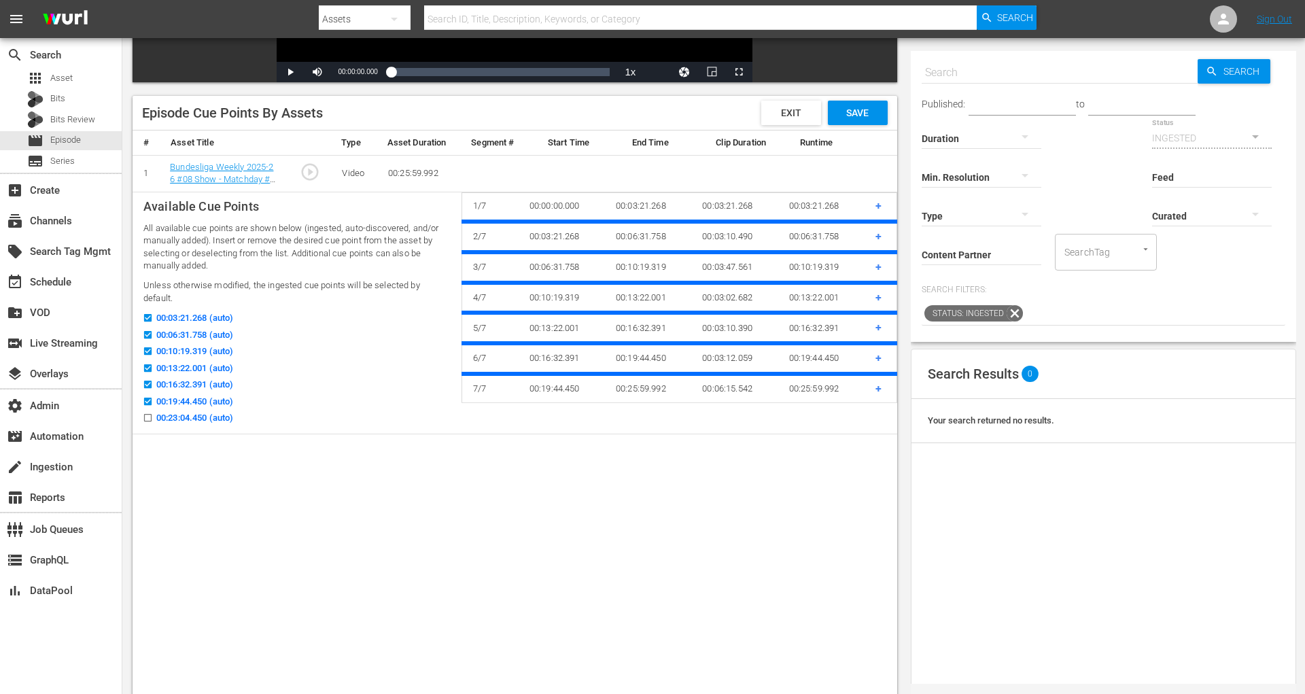
click at [148, 415] on input "00:23:04.450 (auto)" at bounding box center [144, 420] width 17 height 10
checkbox input "true"
